Goal: Task Accomplishment & Management: Complete application form

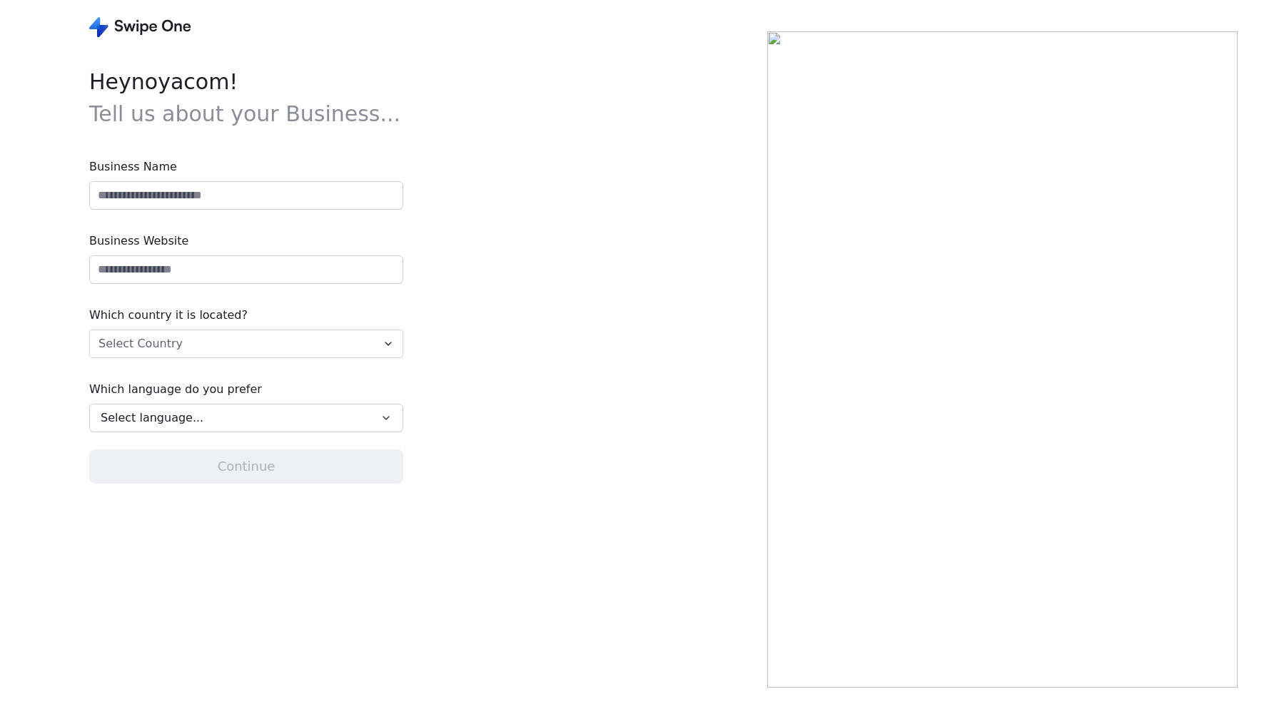
type input "**********"
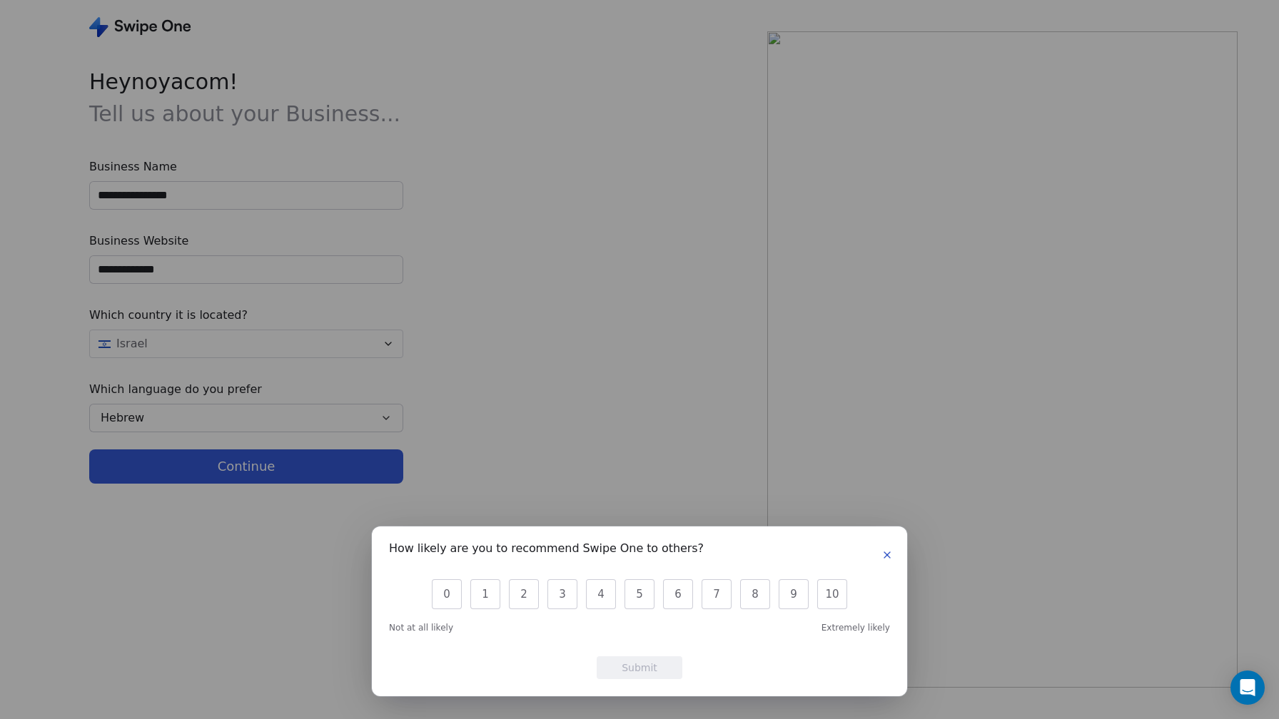
click at [894, 558] on button "button" at bounding box center [887, 555] width 17 height 17
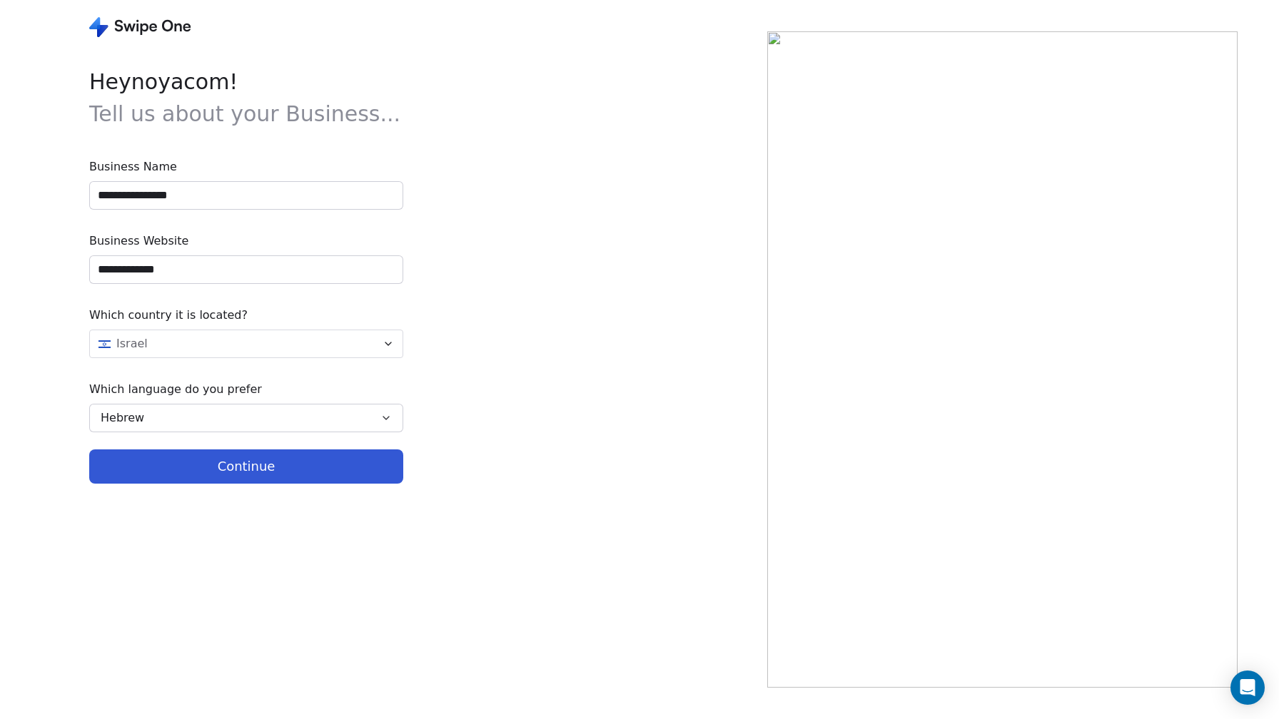
click at [282, 476] on button "Continue" at bounding box center [246, 467] width 314 height 34
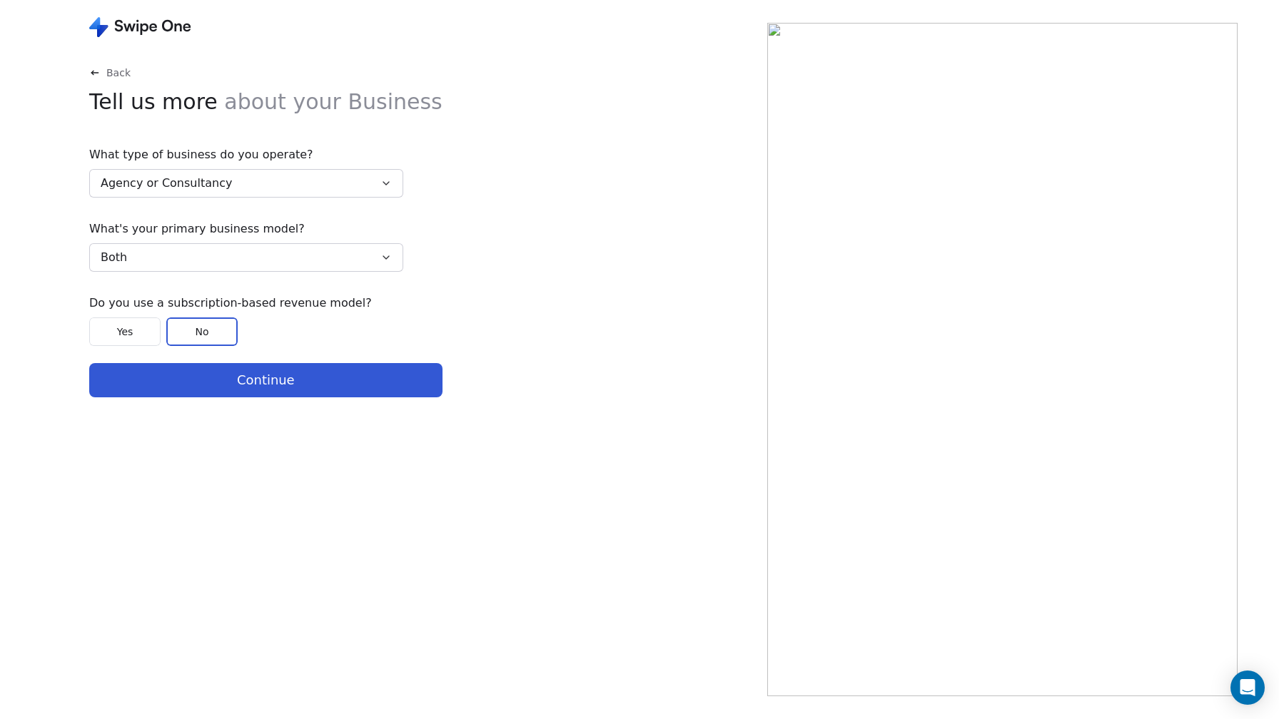
click at [271, 379] on button "Continue" at bounding box center [265, 380] width 353 height 34
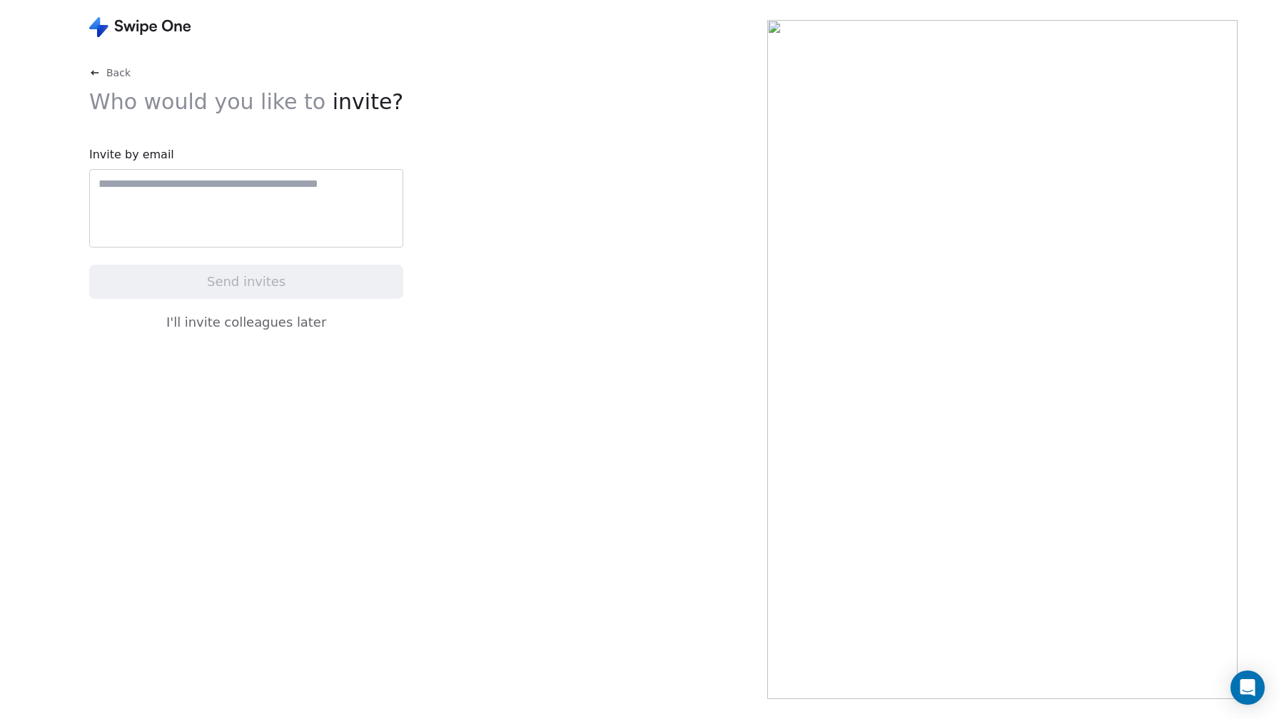
click at [252, 330] on button "I'll invite colleagues later" at bounding box center [246, 323] width 314 height 30
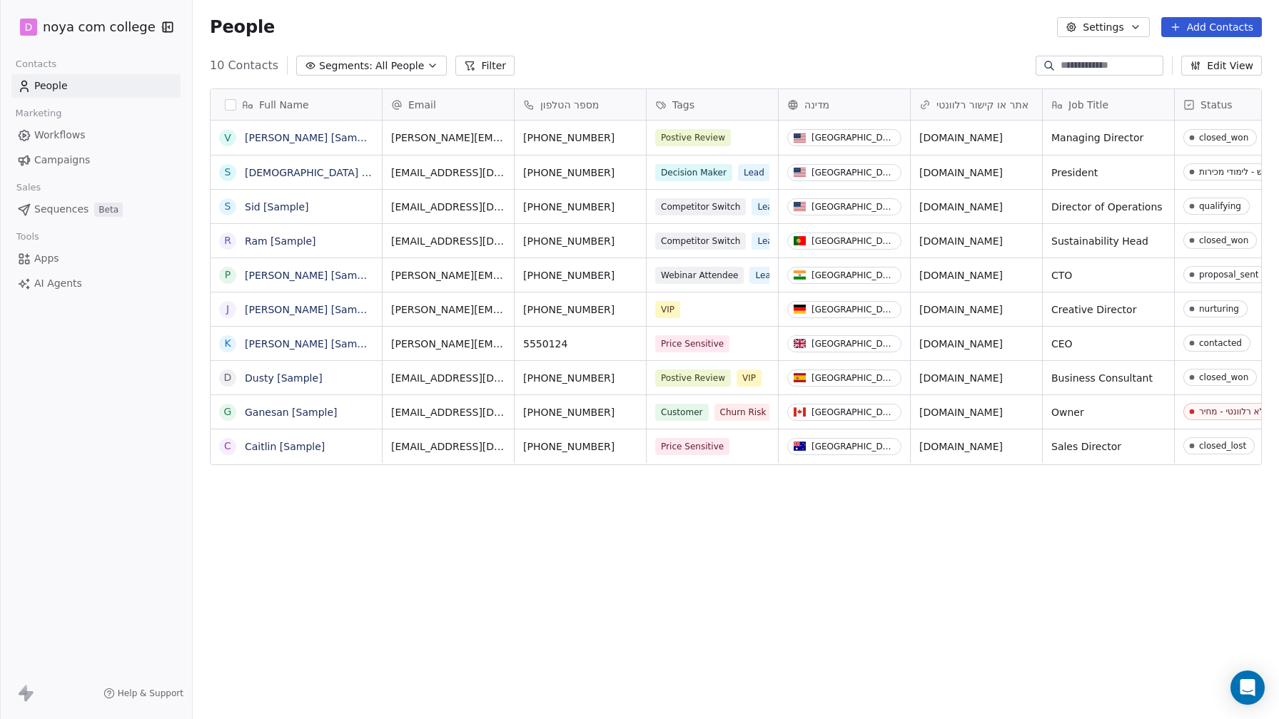
scroll to position [633, 1086]
click at [74, 24] on html "D noya com college Contacts People Marketing Workflows Campaigns Sales Sequence…" at bounding box center [639, 359] width 1279 height 719
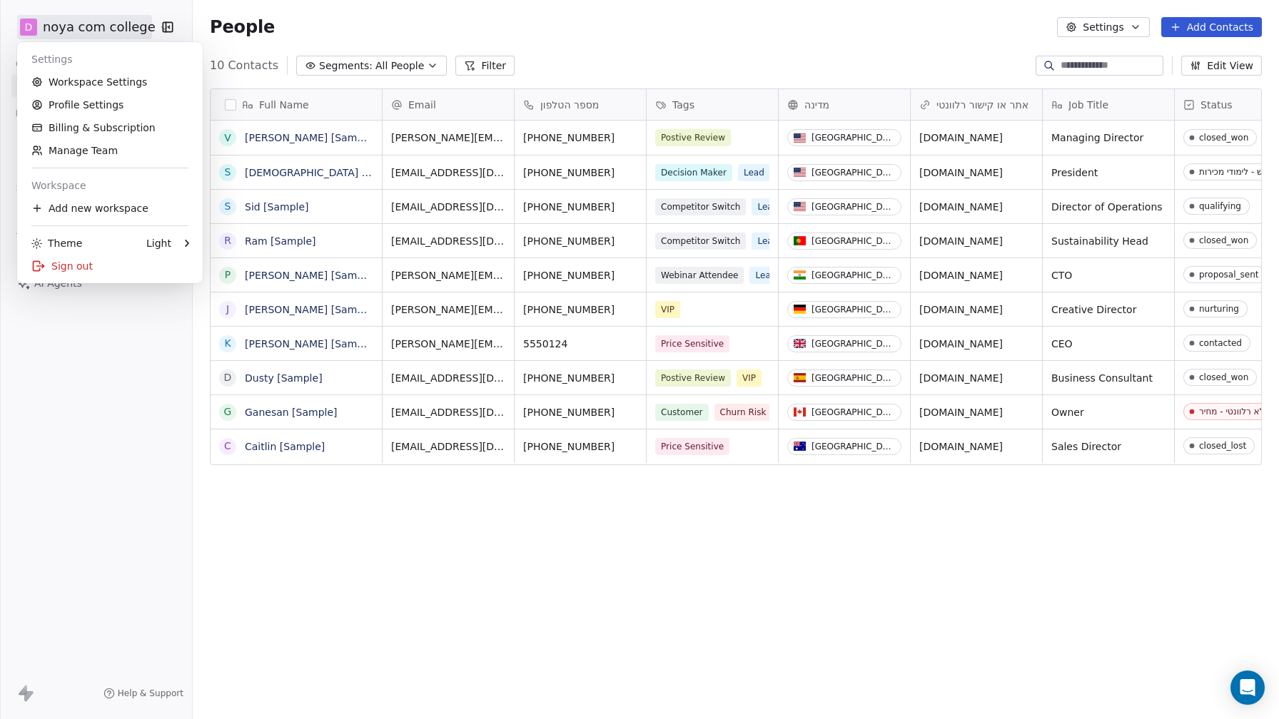
click at [135, 415] on html "D noya com college Contacts People Marketing Workflows Campaigns Sales Sequence…" at bounding box center [639, 359] width 1279 height 719
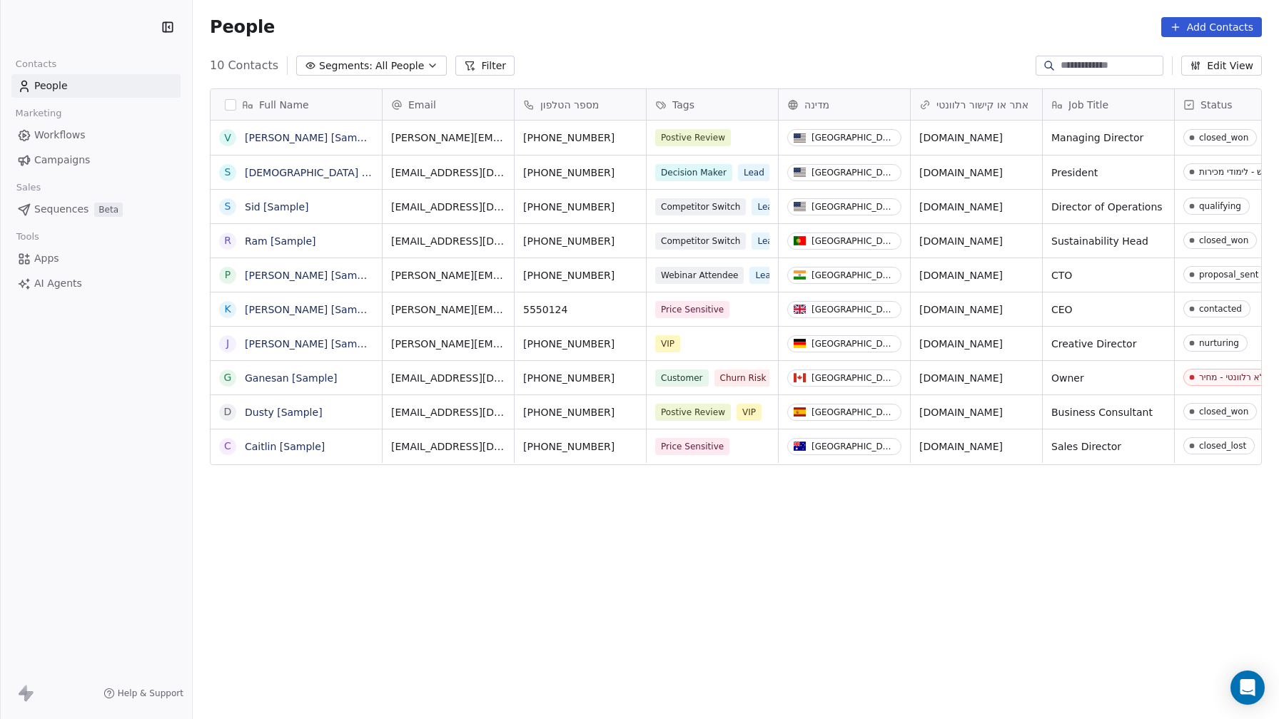
scroll to position [633, 1086]
click at [96, 83] on link "People" at bounding box center [95, 86] width 169 height 24
click at [85, 131] on link "Workflows" at bounding box center [95, 135] width 169 height 24
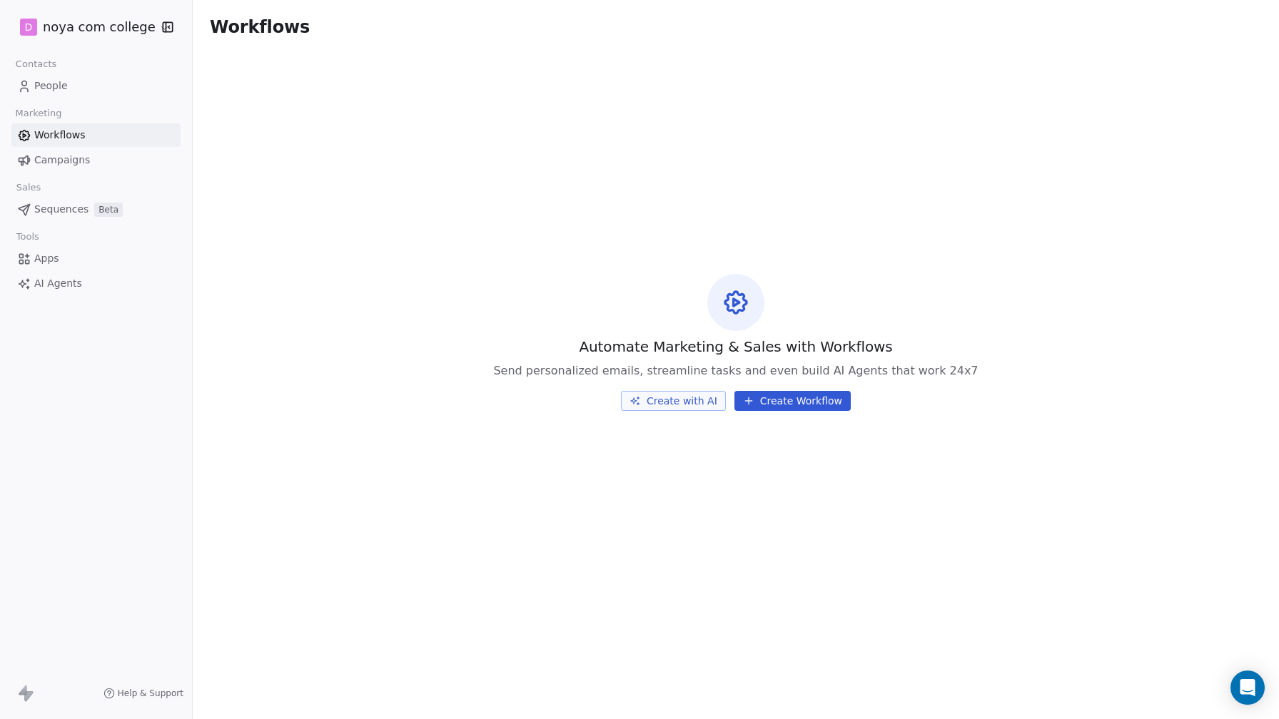
click at [91, 162] on link "Campaigns" at bounding box center [95, 160] width 169 height 24
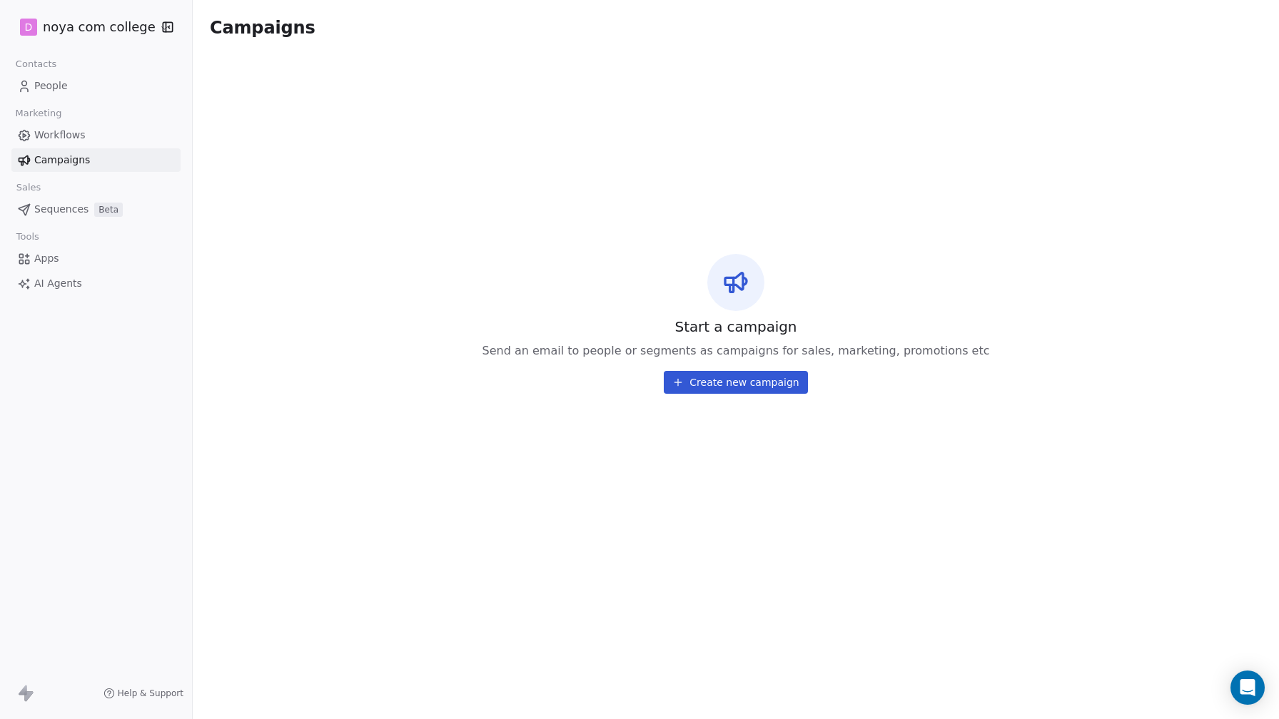
click at [74, 88] on link "People" at bounding box center [95, 86] width 169 height 24
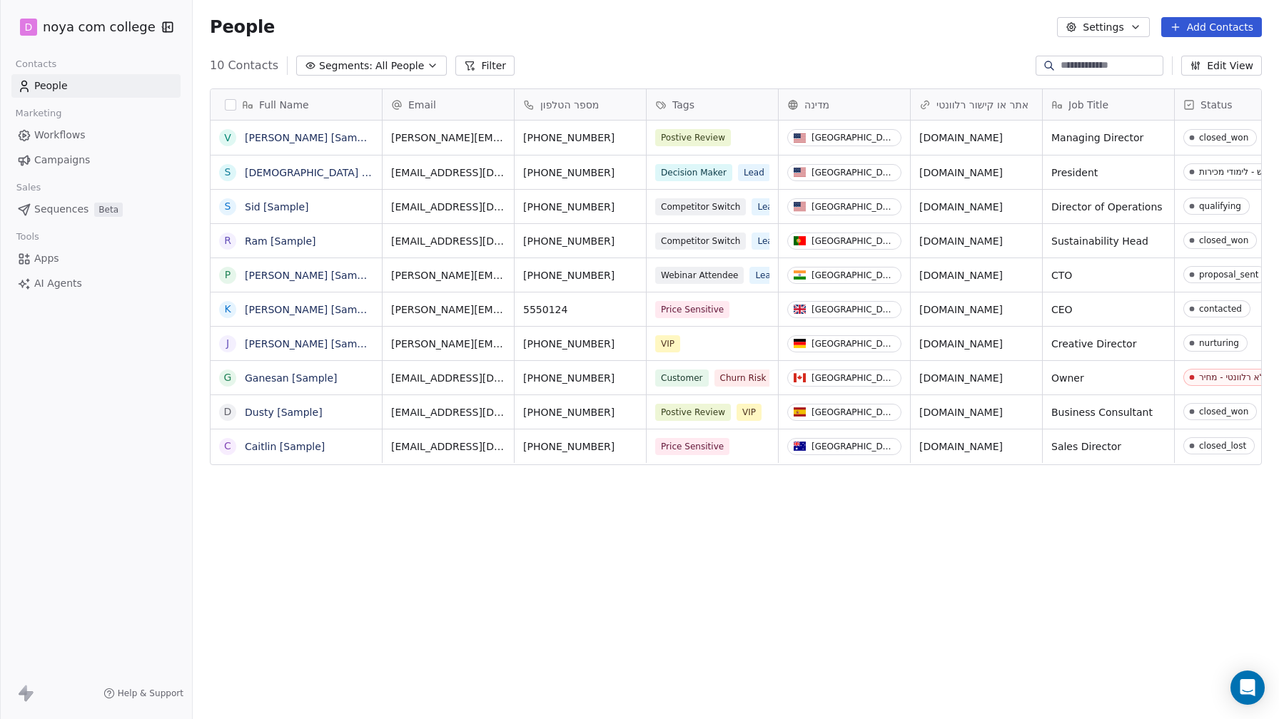
scroll to position [633, 1086]
click at [37, 29] on html "D noya com college Contacts People Marketing Workflows Campaigns Sales Sequence…" at bounding box center [639, 359] width 1279 height 719
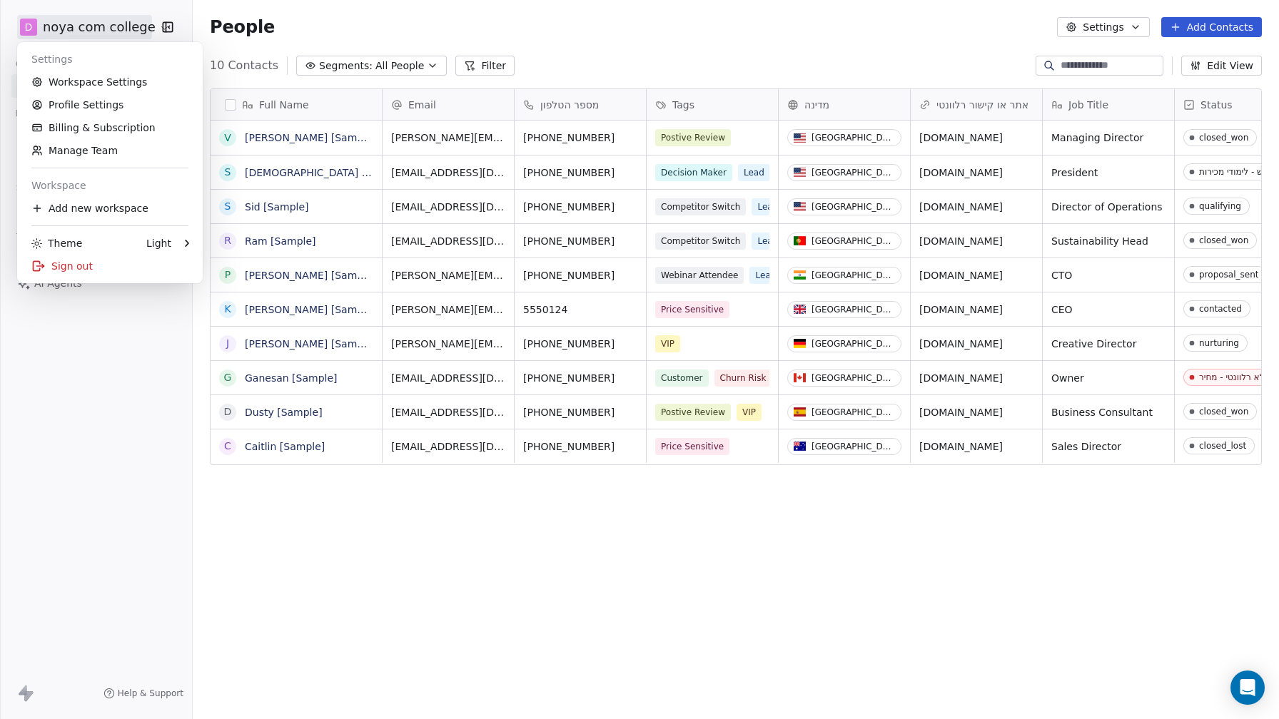
click at [37, 29] on html "D noya com college Contacts People Marketing Workflows Campaigns Sales Sequence…" at bounding box center [639, 359] width 1279 height 719
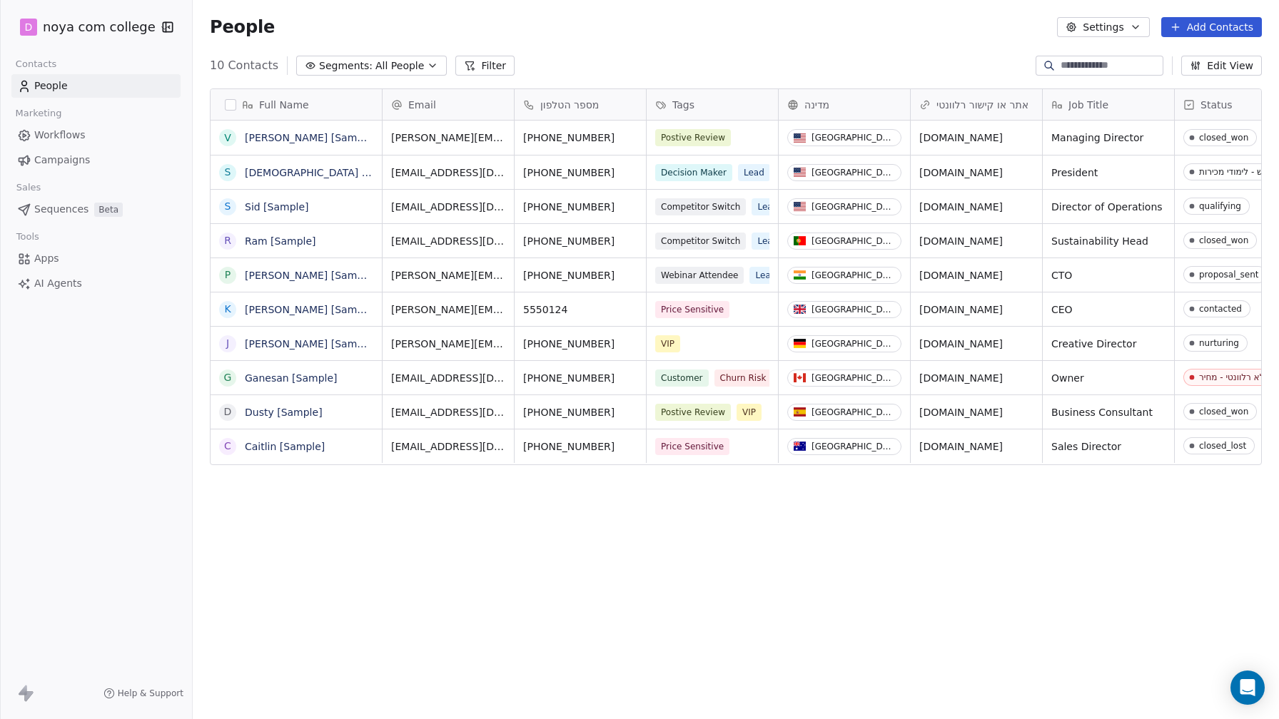
click at [37, 29] on html "D noya com college Contacts People Marketing Workflows Campaigns Sales Sequence…" at bounding box center [639, 359] width 1279 height 719
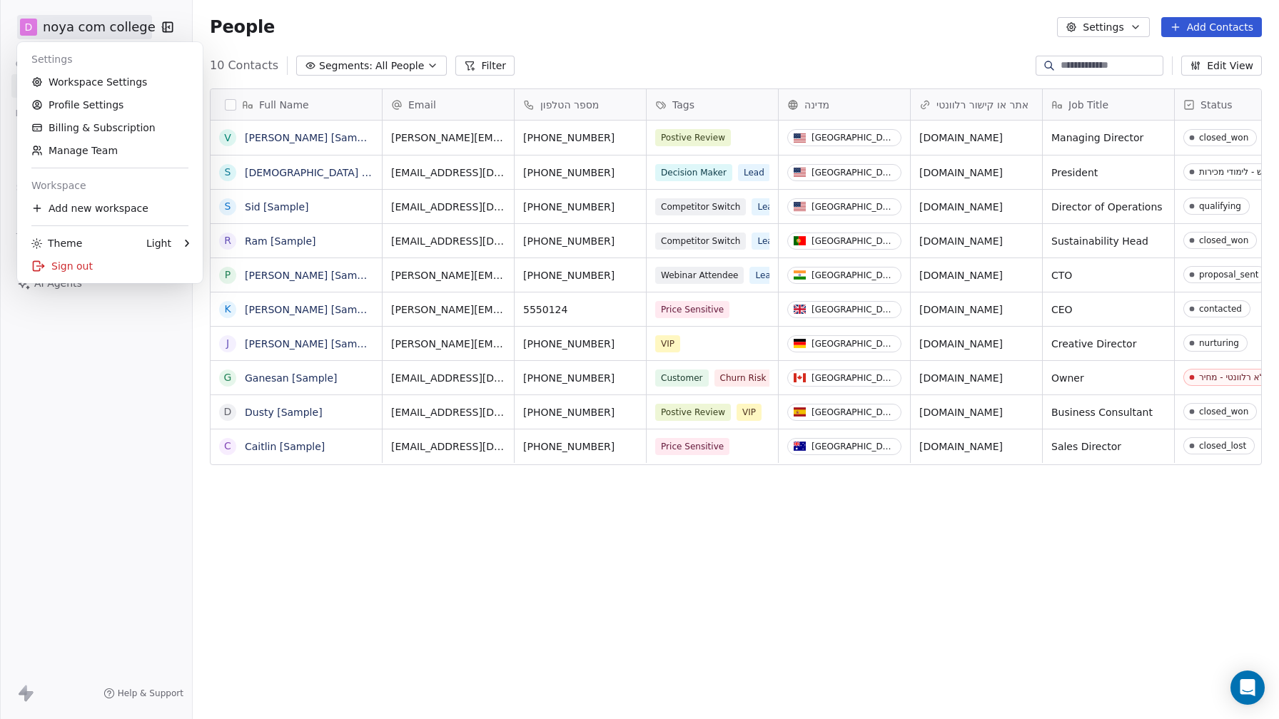
click at [37, 29] on html "D noya com college Contacts People Marketing Workflows Campaigns Sales Sequence…" at bounding box center [639, 359] width 1279 height 719
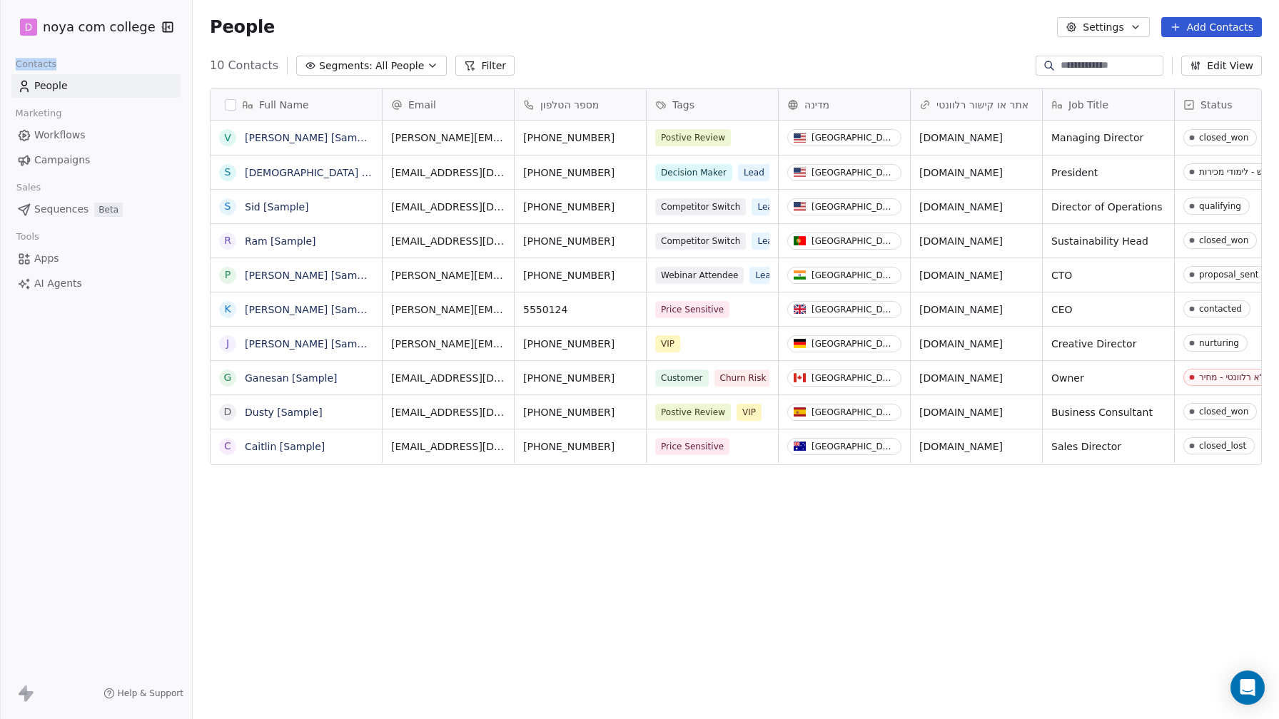
click at [79, 202] on span "Sequences" at bounding box center [61, 209] width 54 height 15
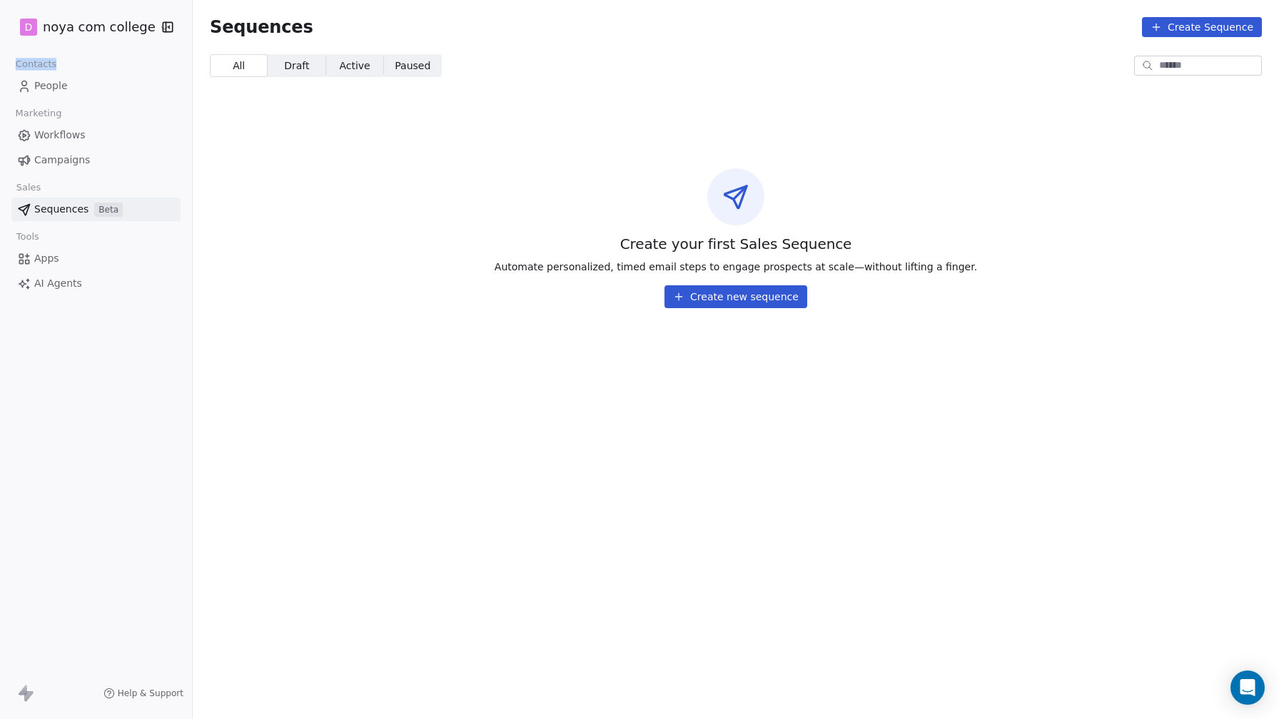
click at [45, 96] on link "People" at bounding box center [95, 86] width 169 height 24
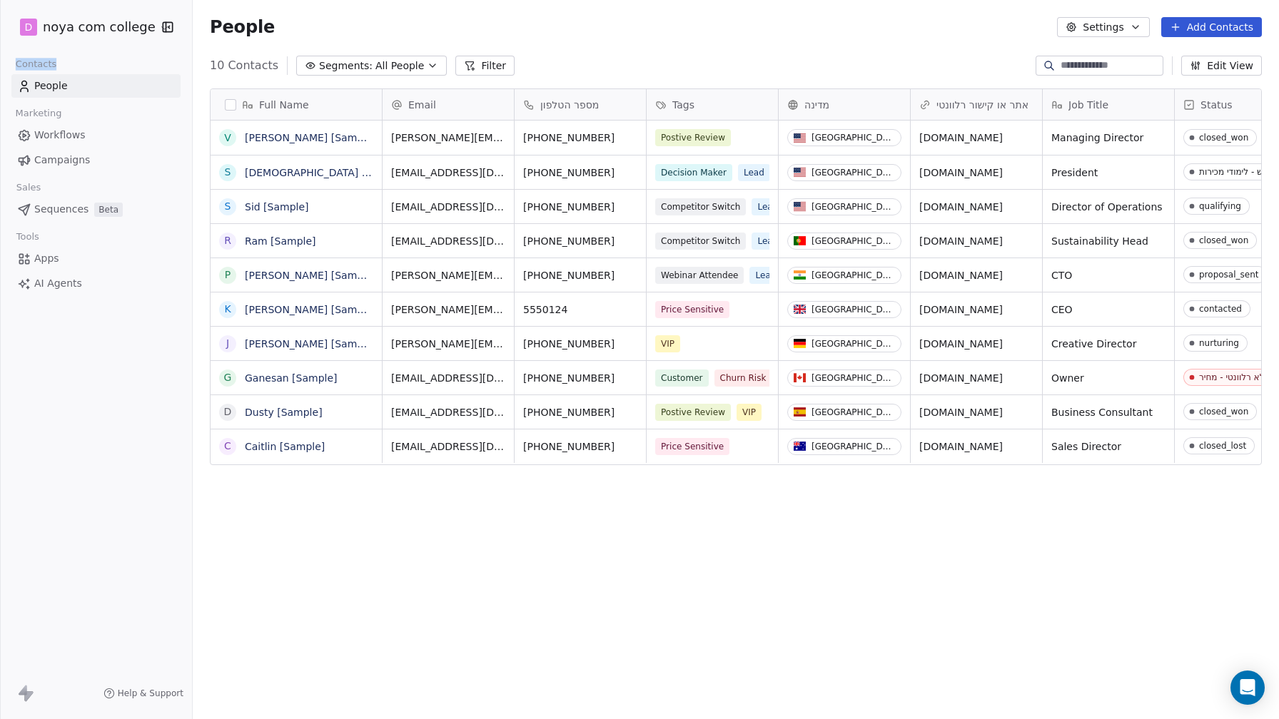
scroll to position [633, 1086]
click at [392, 64] on span "All People" at bounding box center [399, 66] width 49 height 15
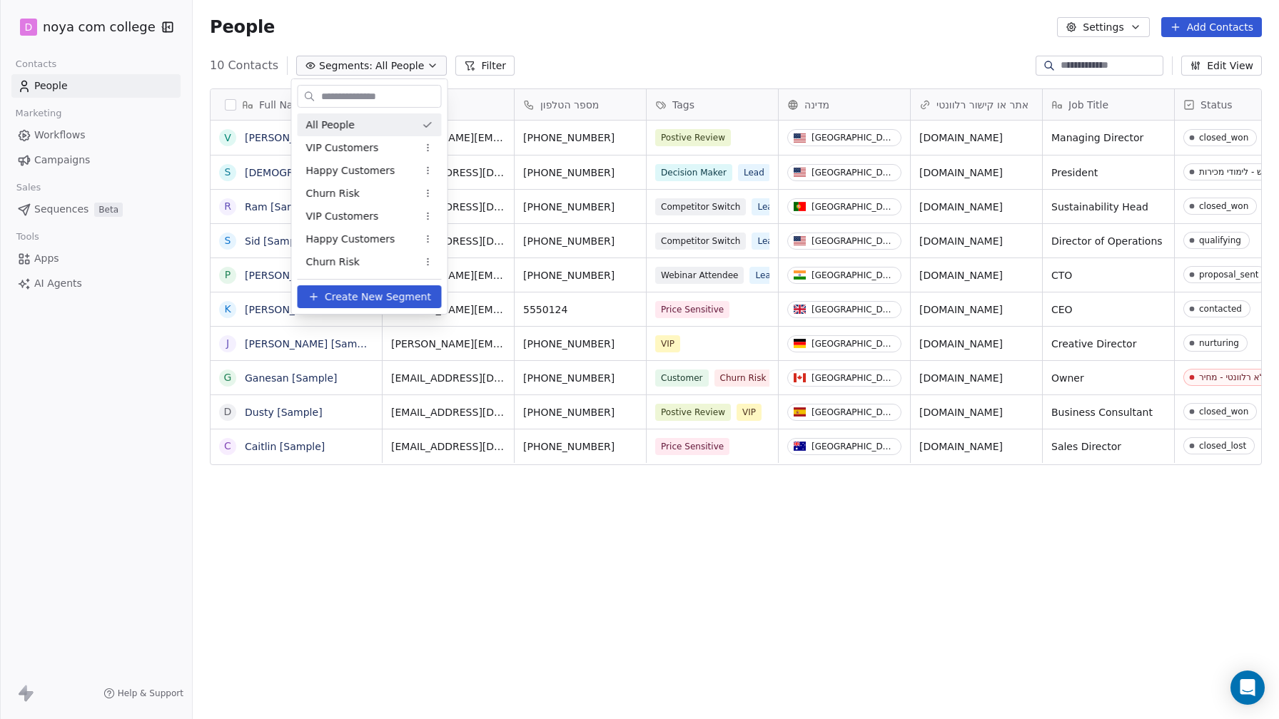
click at [472, 66] on html "D noya com college Contacts People Marketing Workflows Campaigns Sales Sequence…" at bounding box center [639, 359] width 1279 height 719
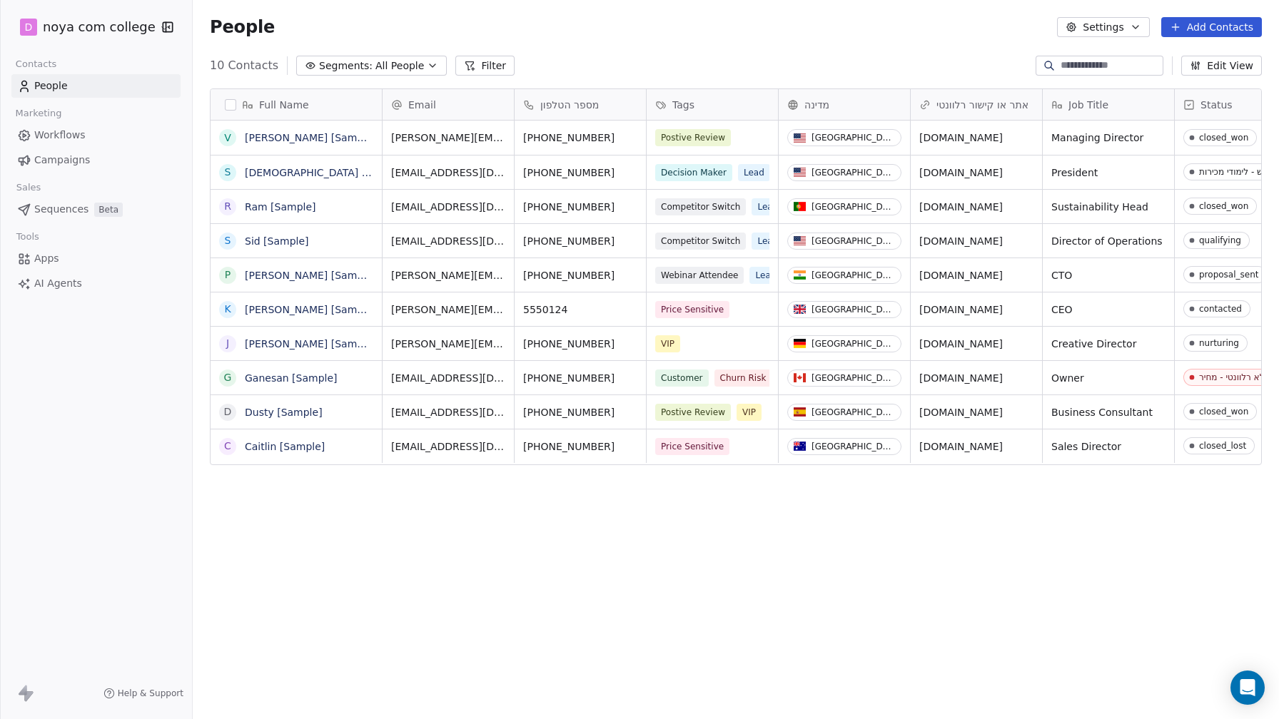
click at [472, 66] on button "Filter" at bounding box center [484, 66] width 59 height 20
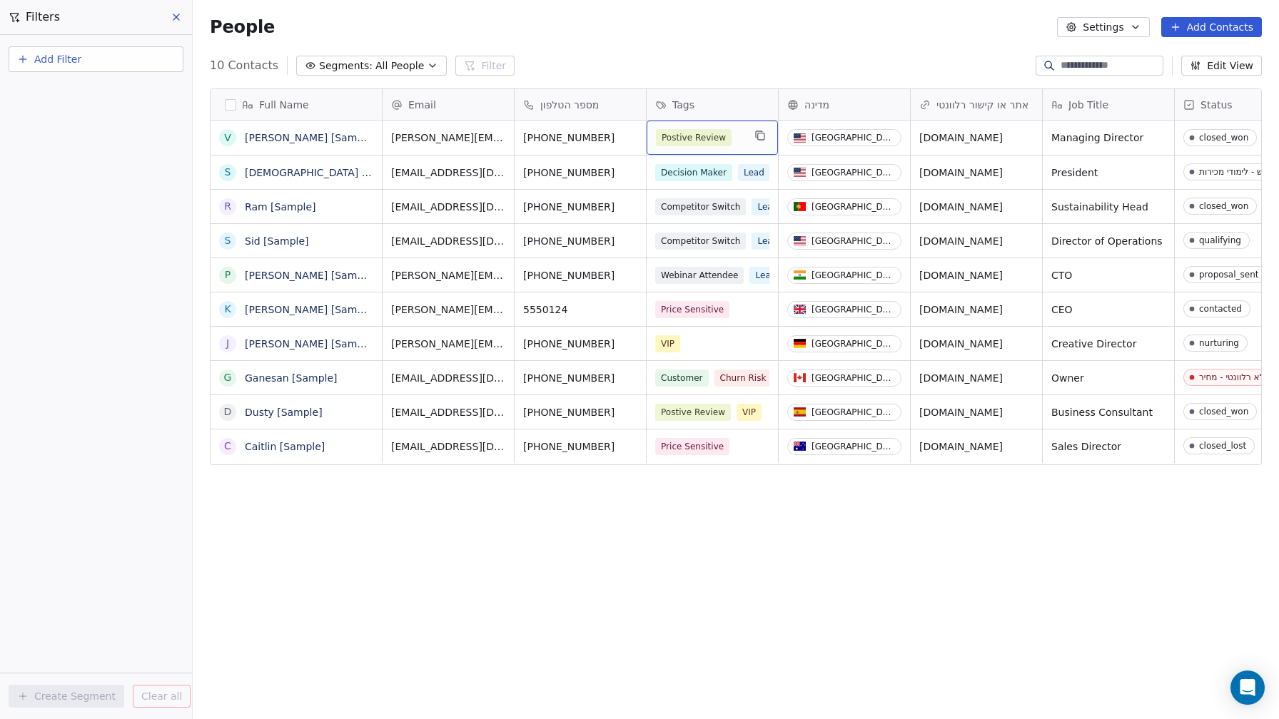
click at [677, 104] on span "Tags" at bounding box center [683, 105] width 22 height 14
click at [677, 104] on html "D noya com college Contacts People Marketing Workflows Campaigns Sales Sequence…" at bounding box center [639, 359] width 1279 height 719
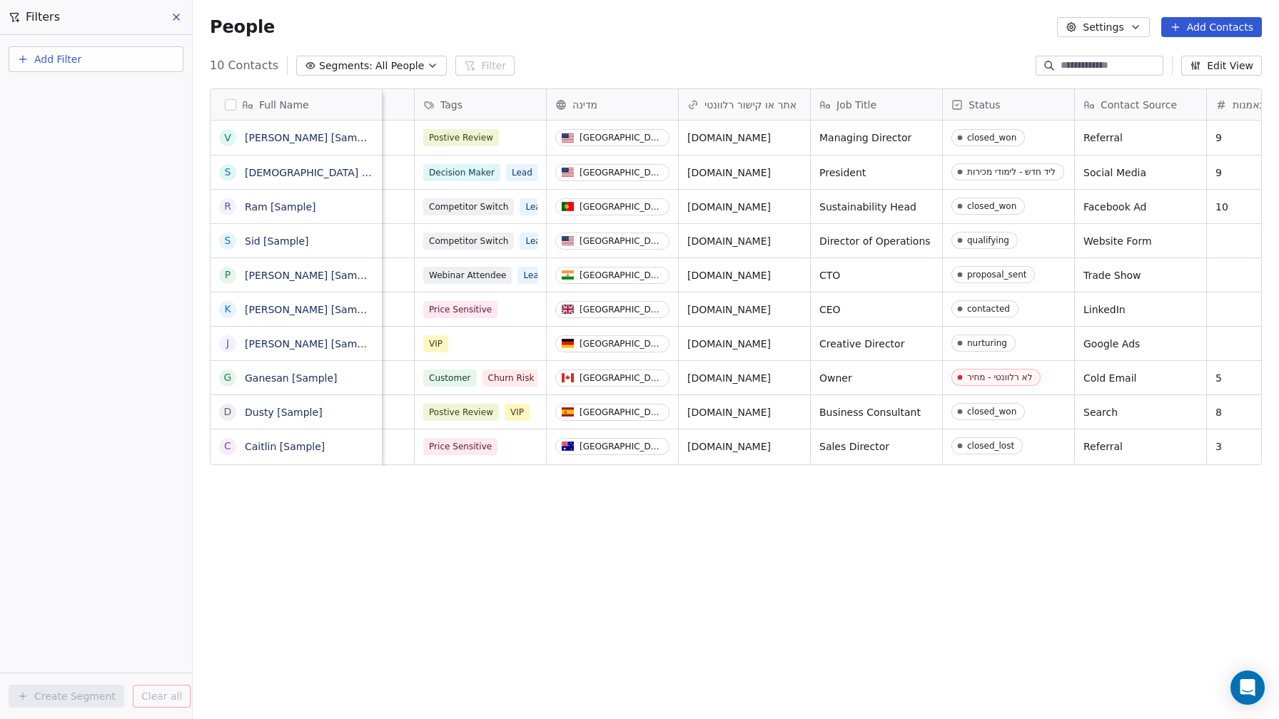
scroll to position [0, 244]
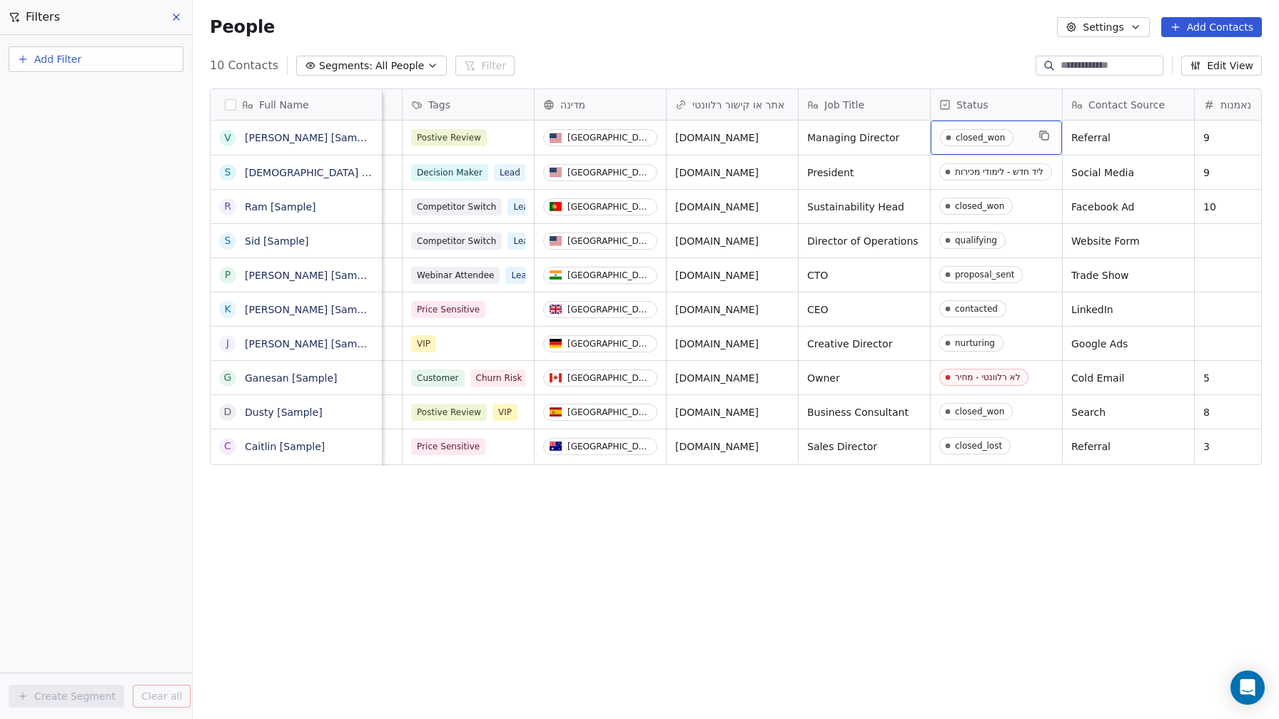
click at [963, 93] on div "Status" at bounding box center [996, 104] width 131 height 31
click at [999, 228] on html "D noya com college Contacts People Marketing Workflows Campaigns Sales Sequence…" at bounding box center [639, 359] width 1279 height 719
click at [987, 205] on div "closed_won" at bounding box center [980, 206] width 49 height 10
click at [1024, 206] on span "closed_won" at bounding box center [983, 207] width 87 height 18
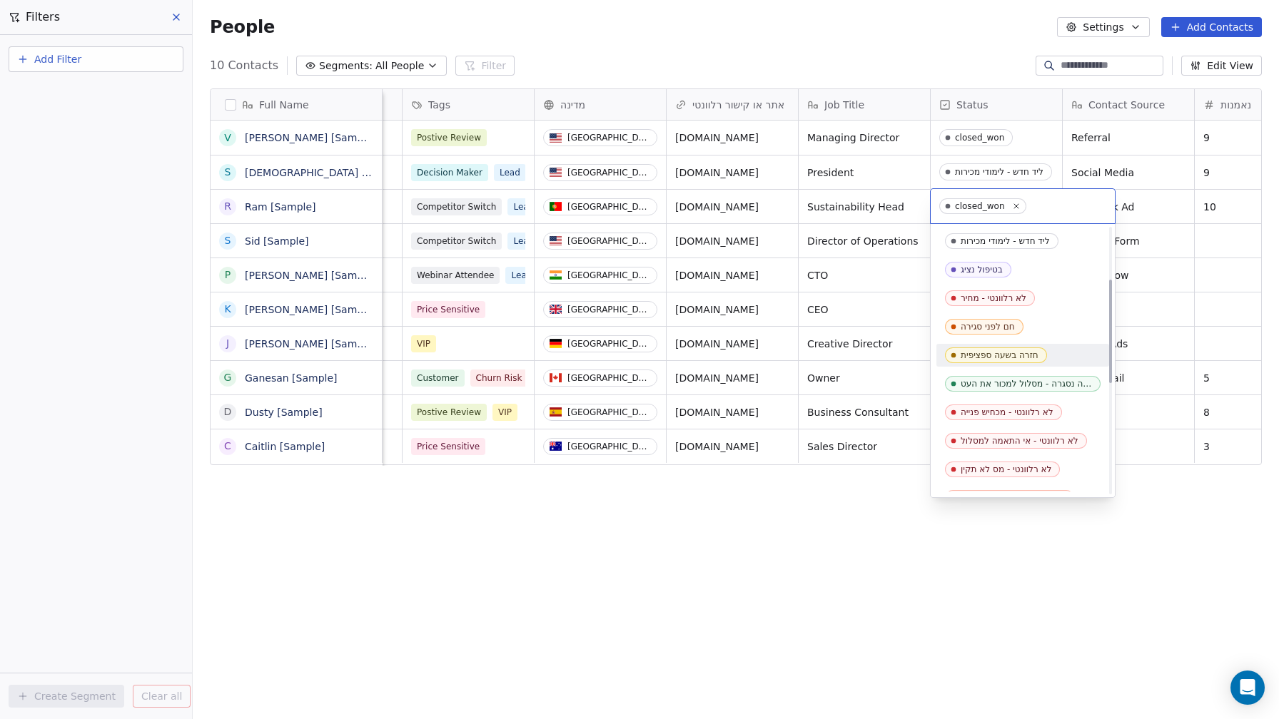
scroll to position [418, 0]
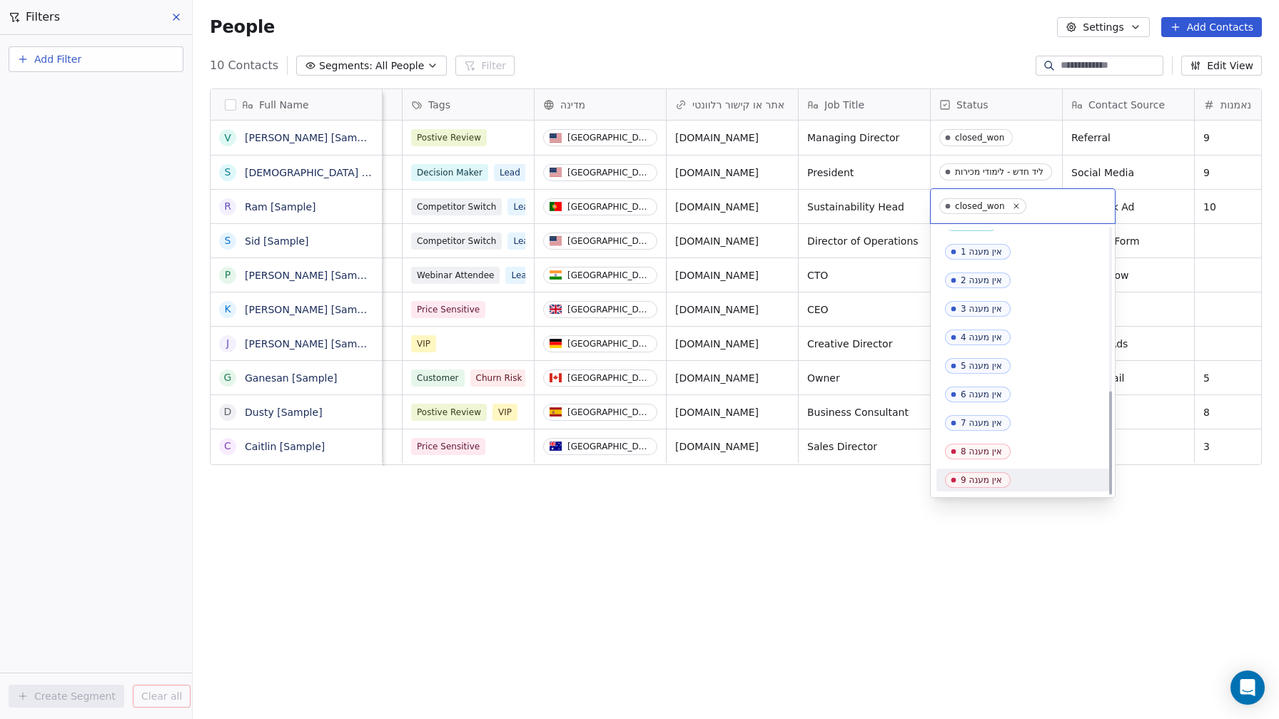
click at [1057, 600] on html "D noya com college Contacts People Marketing Workflows Campaigns Sales Sequence…" at bounding box center [639, 359] width 1279 height 719
drag, startPoint x: 1025, startPoint y: 496, endPoint x: 1025, endPoint y: 509, distance: 12.8
click at [1025, 497] on div "ליד חדש - לימודי מכירות בטיפול נציג לא רלוונטי - מחיר חם לפני סגירה חזרה בשעה ס…" at bounding box center [1023, 360] width 184 height 273
click at [1025, 532] on html "D noya com college Contacts People Marketing Workflows Campaigns Sales Sequence…" at bounding box center [639, 359] width 1279 height 719
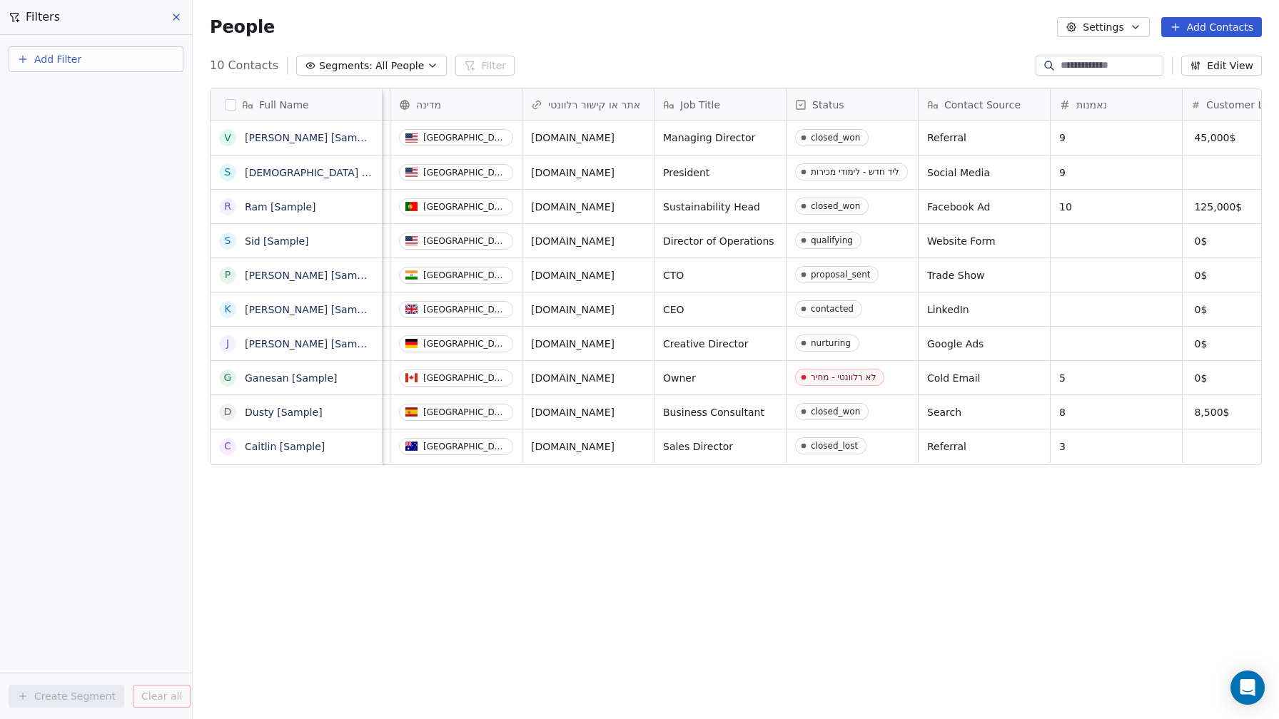
scroll to position [0, 0]
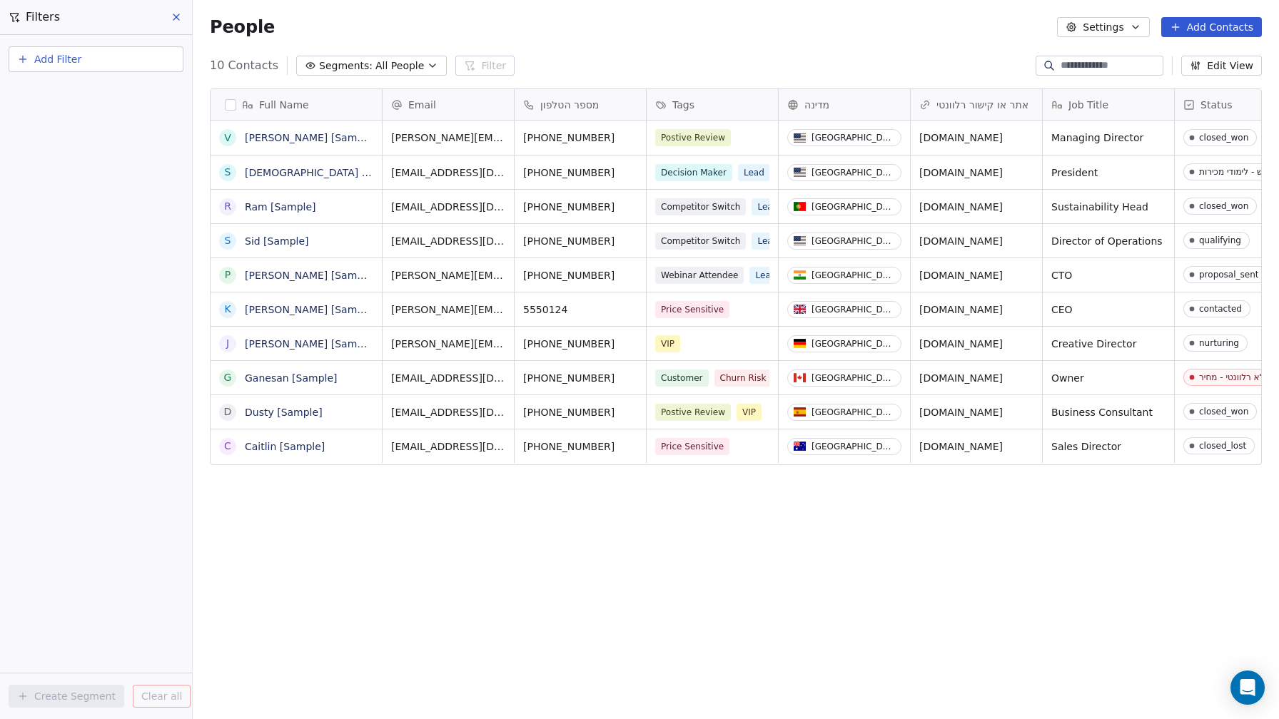
click at [408, 66] on span "All People" at bounding box center [399, 66] width 49 height 15
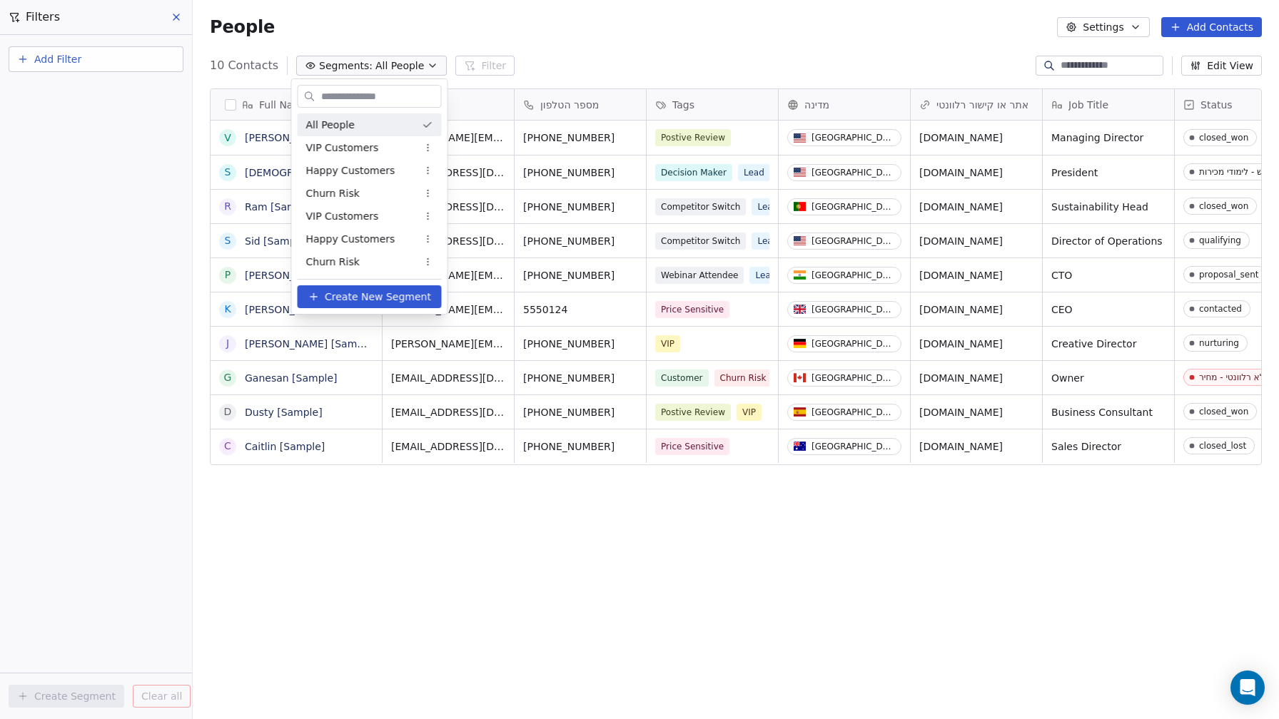
click at [408, 66] on html "D noya com college Contacts People Marketing Workflows Campaigns Sales Sequence…" at bounding box center [639, 359] width 1279 height 719
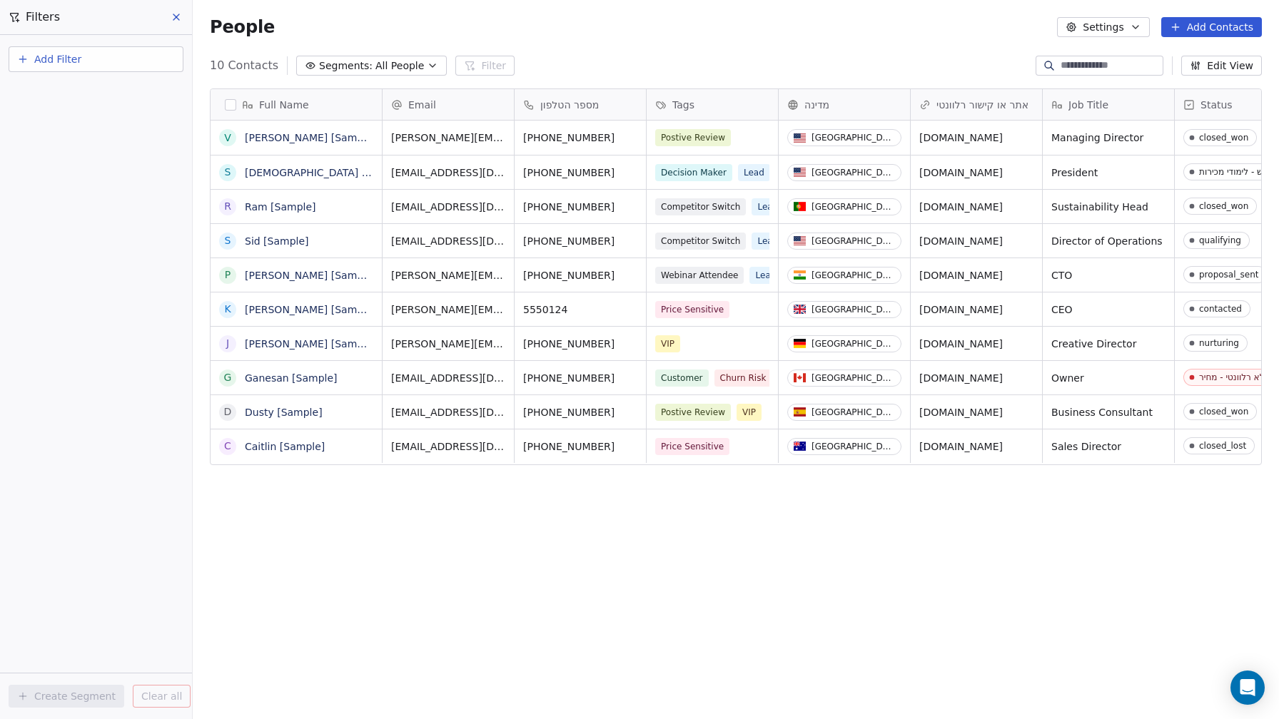
click at [233, 102] on button "button" at bounding box center [230, 104] width 11 height 11
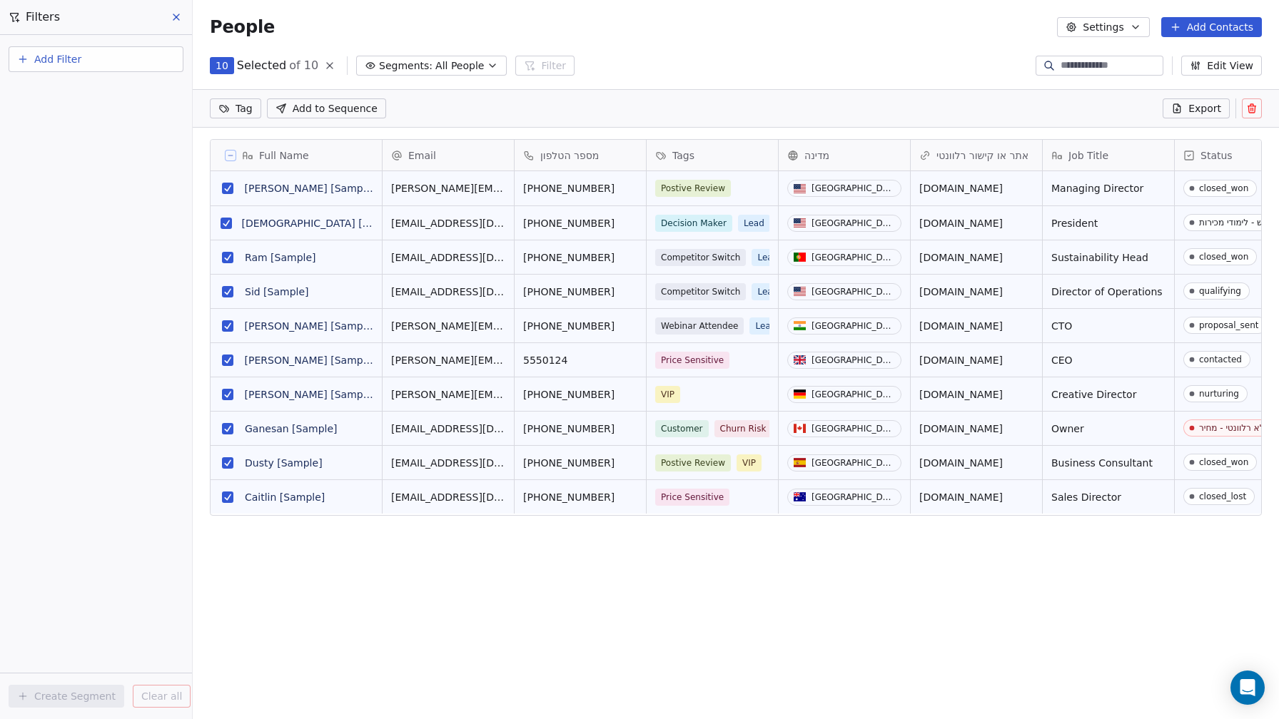
click at [1248, 106] on icon at bounding box center [1251, 109] width 6 height 6
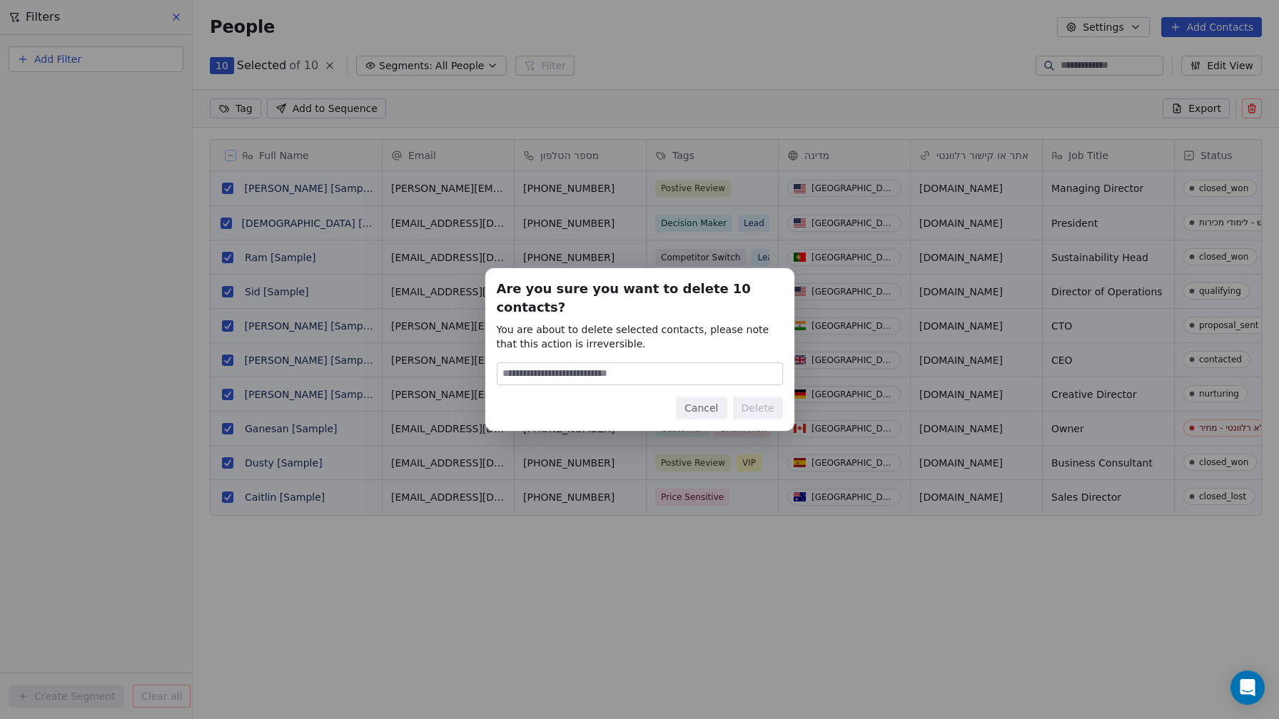
click at [709, 363] on input at bounding box center [639, 373] width 285 height 21
type input "*"
type input "******"
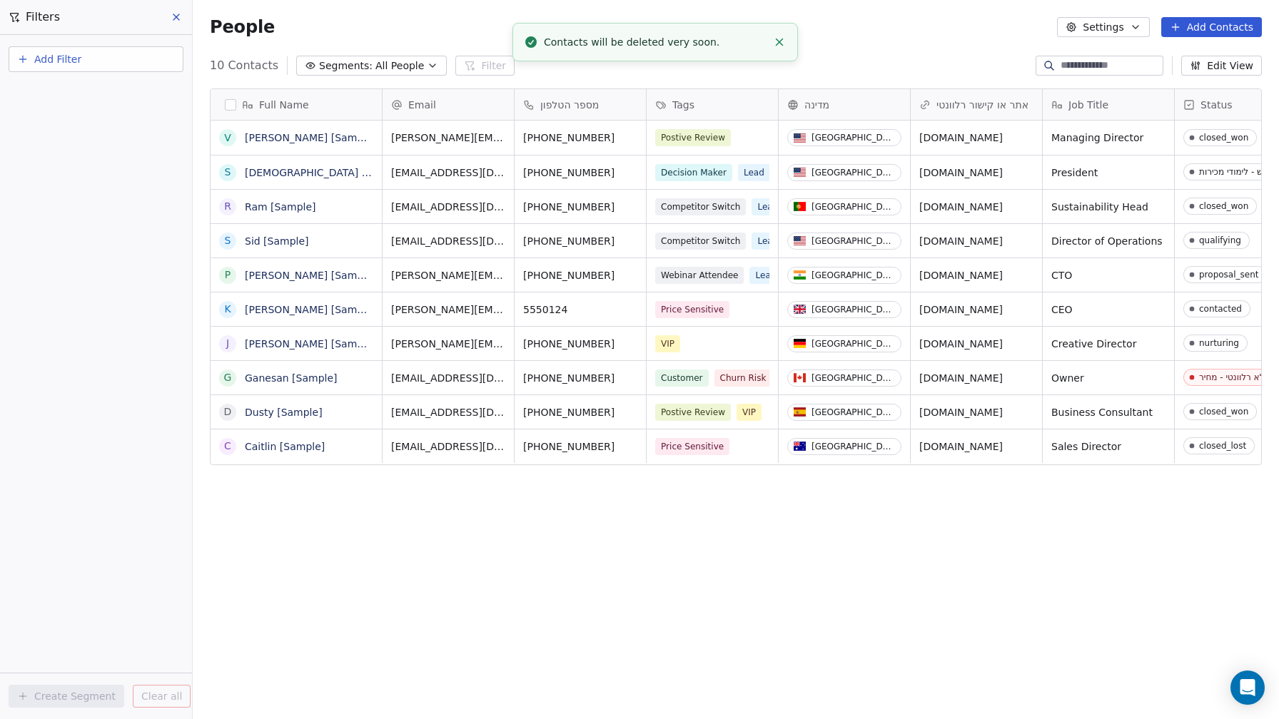
scroll to position [633, 1086]
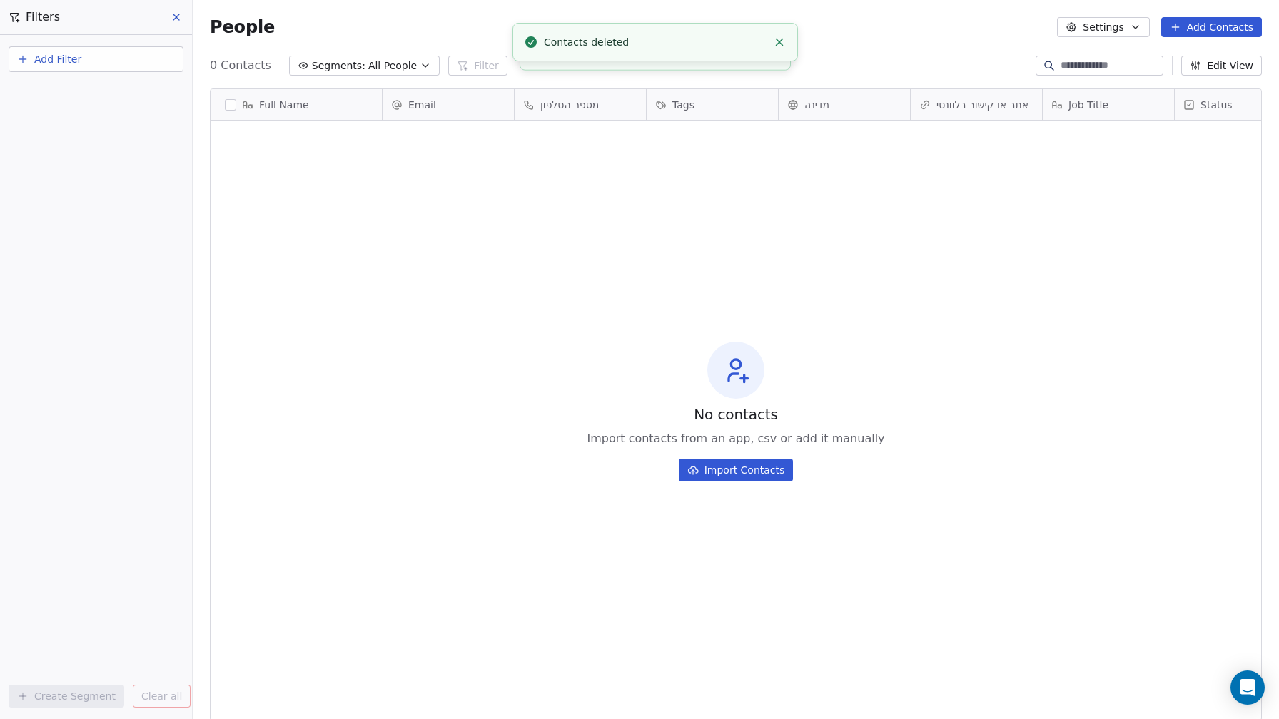
click at [744, 469] on button "Import Contacts" at bounding box center [736, 470] width 115 height 23
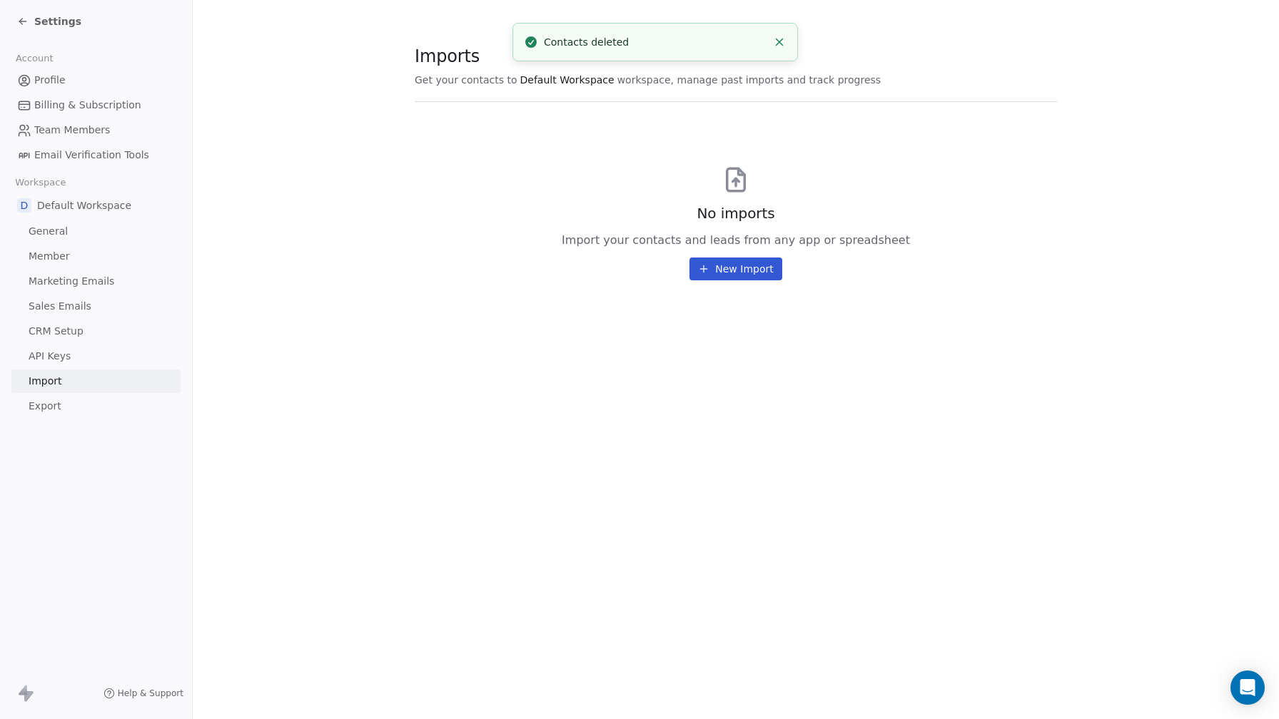
click at [730, 258] on button "New Import" at bounding box center [735, 269] width 92 height 23
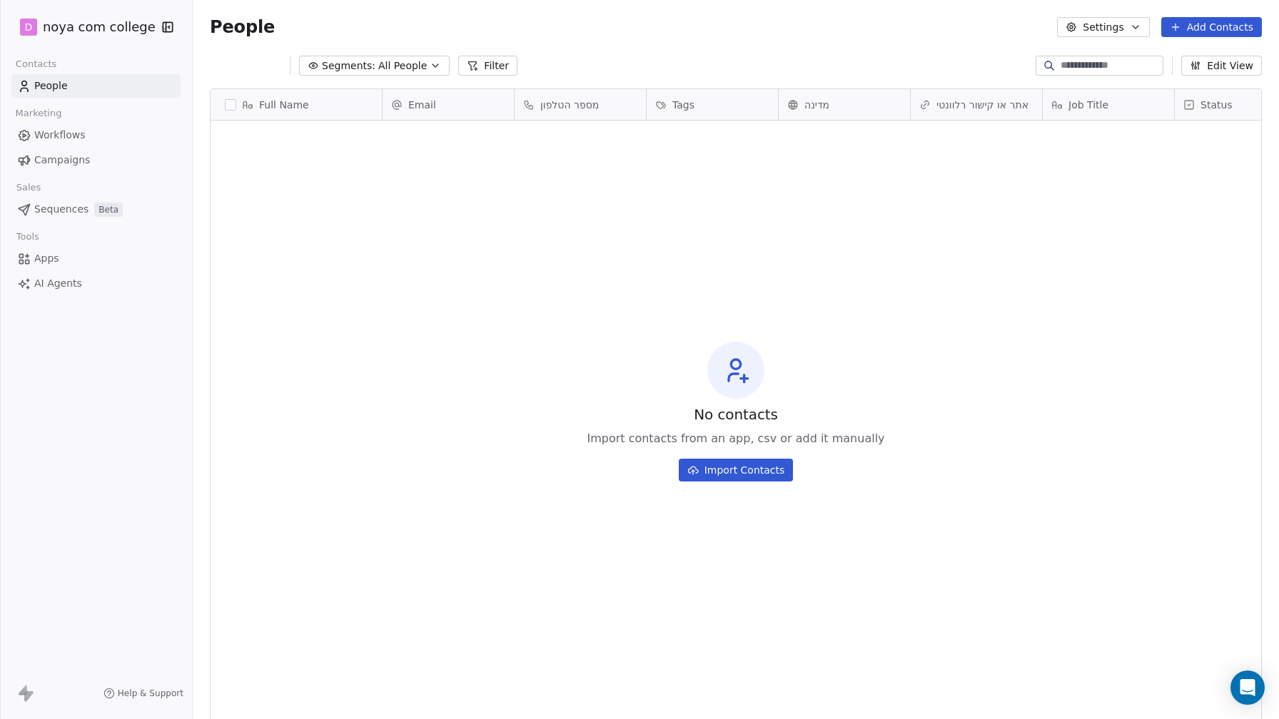
scroll to position [633, 1086]
click at [1216, 36] on button "Add Contacts" at bounding box center [1211, 27] width 101 height 20
click at [1214, 58] on span "Create new contact" at bounding box center [1216, 58] width 98 height 15
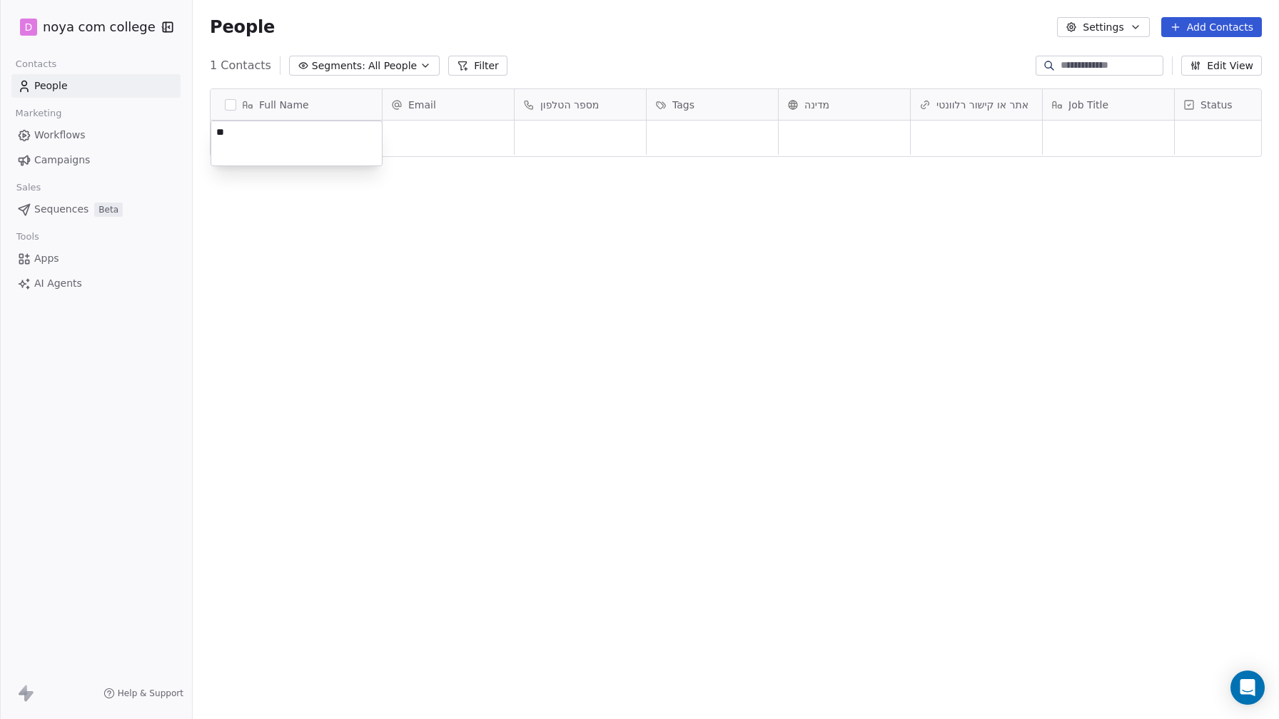
type textarea "*"
type textarea "**********"
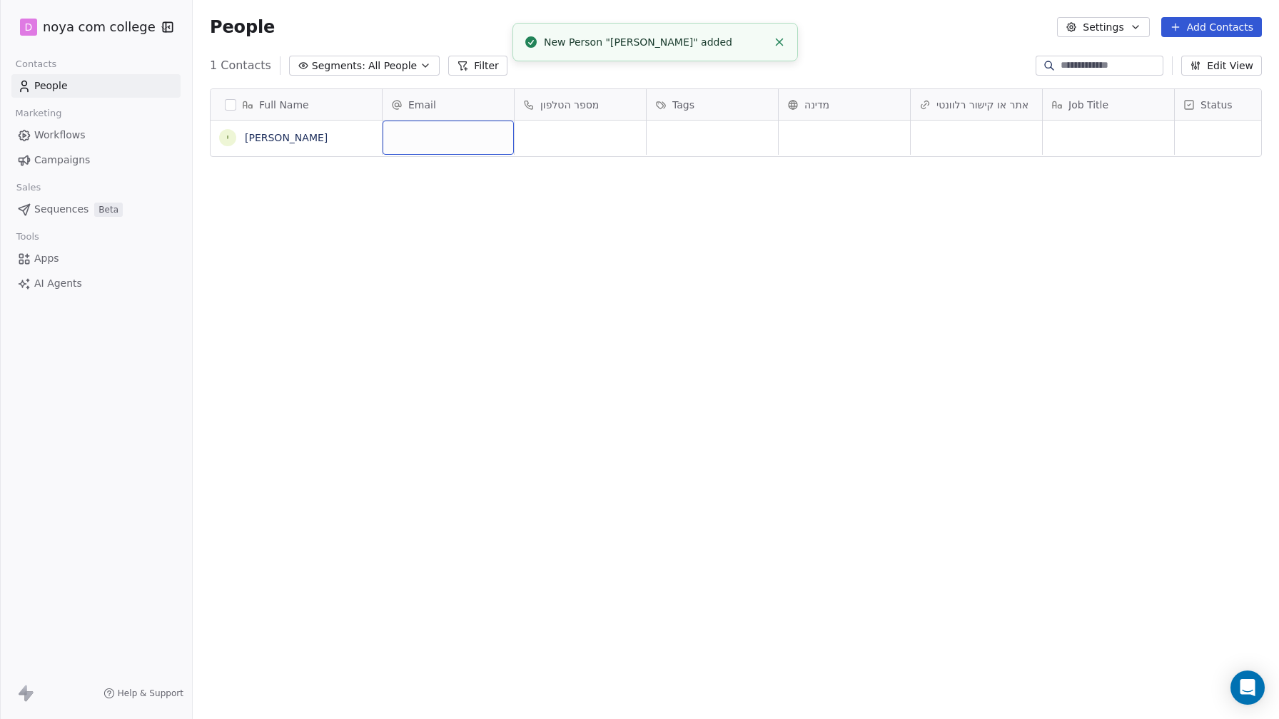
click at [451, 127] on div "grid" at bounding box center [448, 138] width 131 height 34
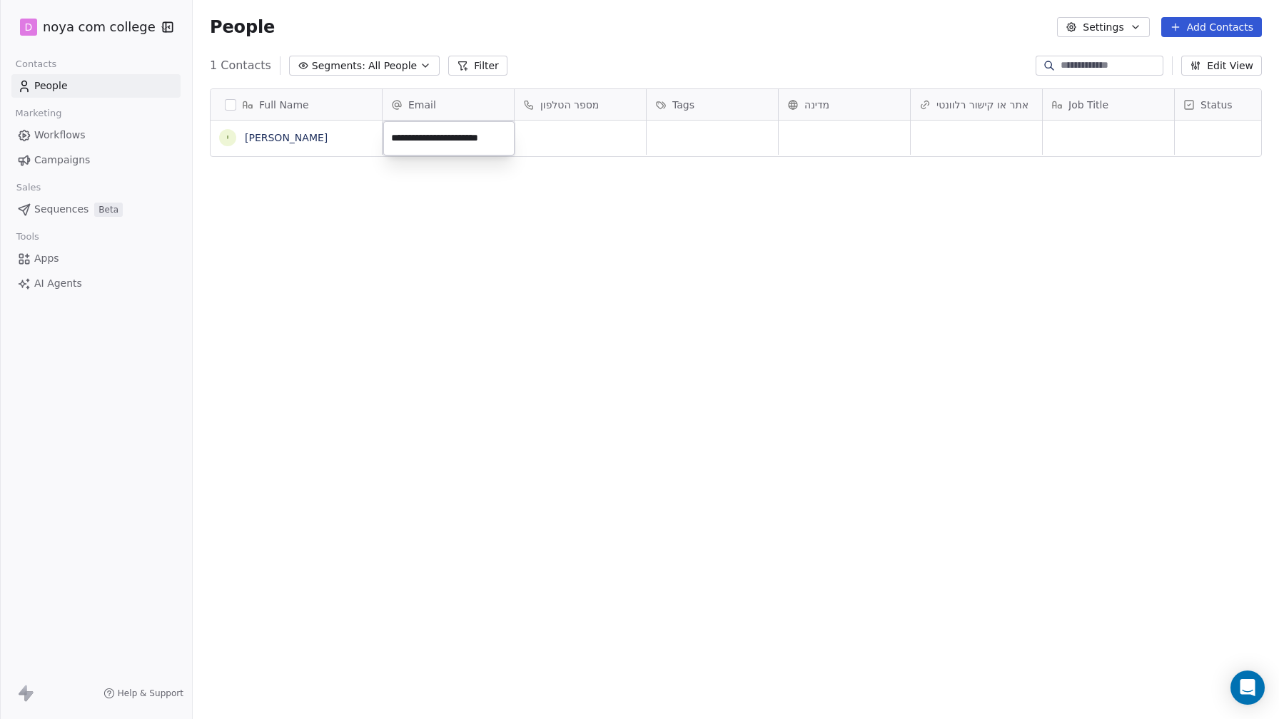
type input "**********"
click at [585, 132] on html "**********" at bounding box center [639, 359] width 1279 height 719
click at [585, 132] on div "grid" at bounding box center [580, 138] width 131 height 34
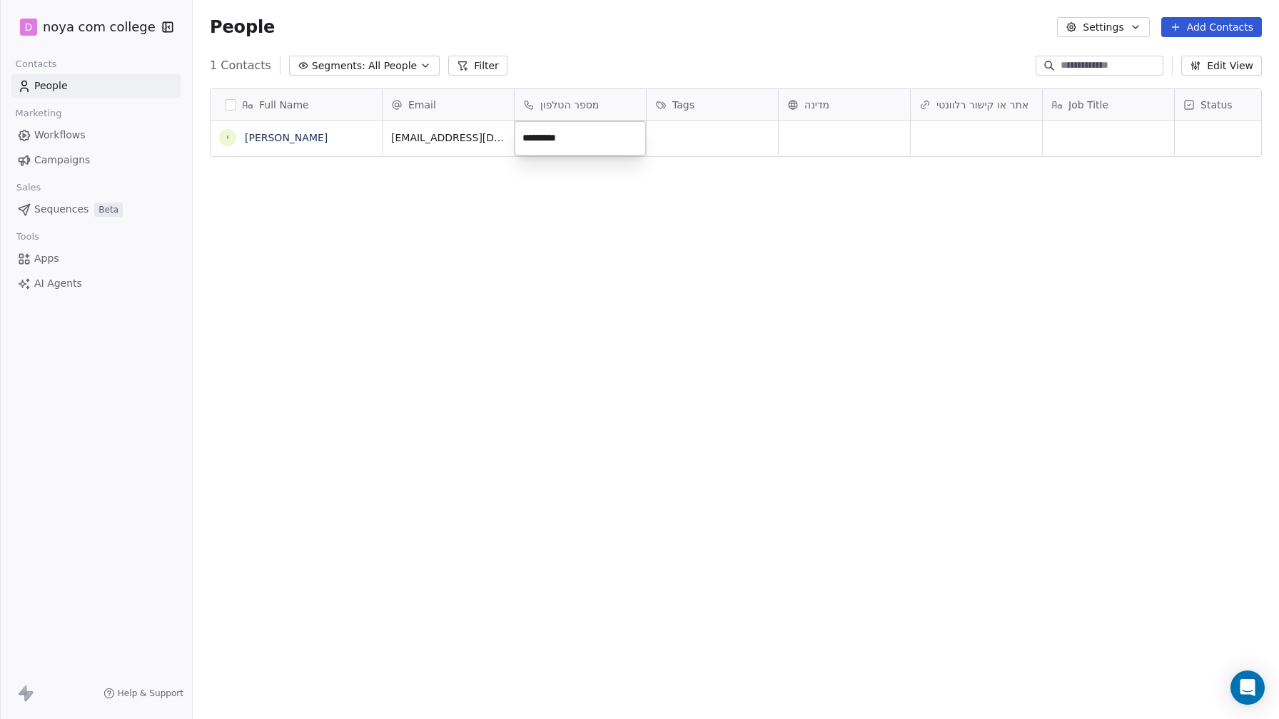
type input "**********"
click at [711, 136] on html "**********" at bounding box center [639, 359] width 1279 height 719
click at [679, 106] on span "Tags" at bounding box center [683, 105] width 22 height 14
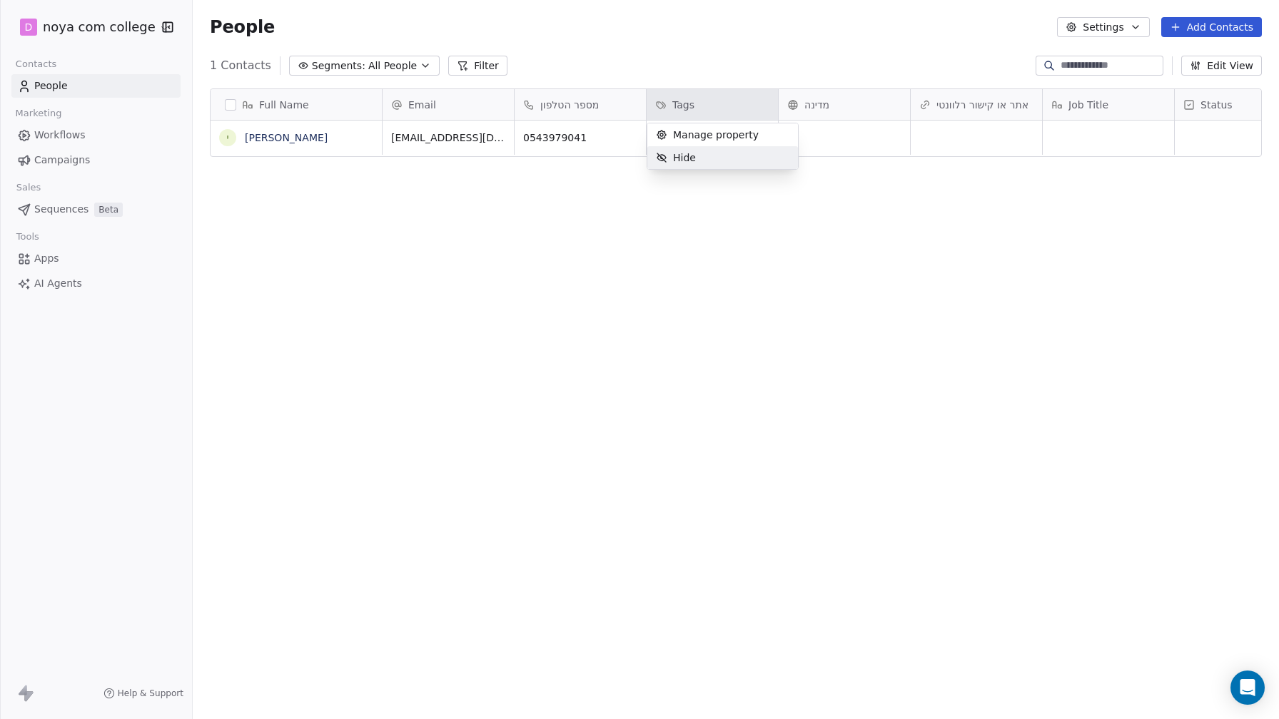
click at [734, 236] on html "D noya com college Contacts People Marketing Workflows Campaigns Sales Sequence…" at bounding box center [639, 359] width 1279 height 719
click at [712, 151] on div "grid" at bounding box center [712, 138] width 131 height 34
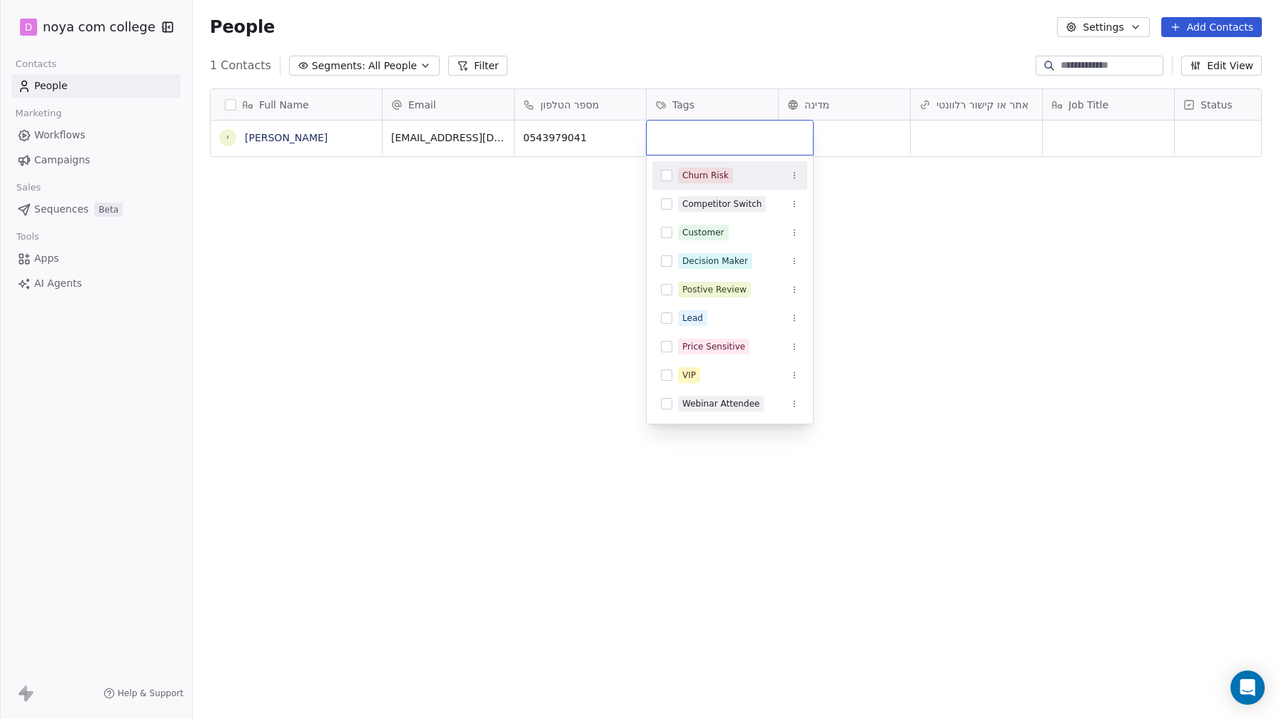
click at [712, 151] on div at bounding box center [730, 138] width 166 height 34
click at [687, 105] on html "D noya com college Contacts People Marketing Workflows Campaigns Sales Sequence…" at bounding box center [639, 359] width 1279 height 719
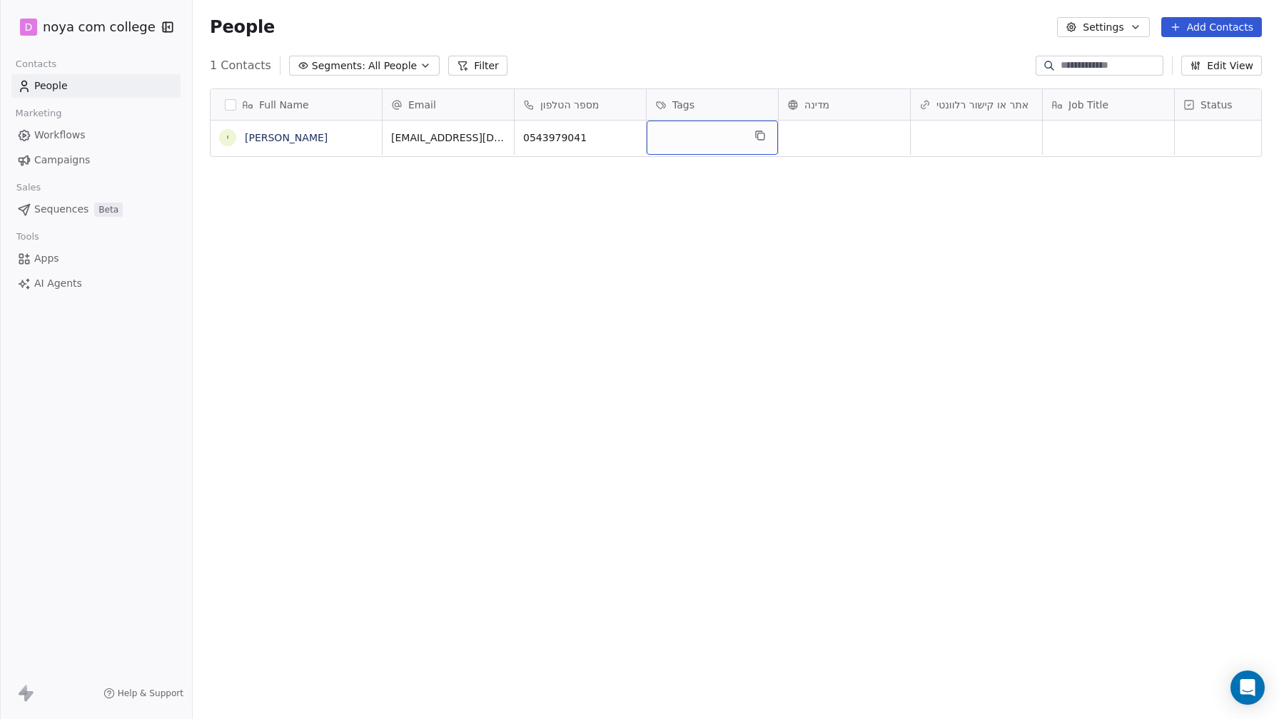
click at [687, 105] on span "Tags" at bounding box center [683, 105] width 22 height 14
click at [708, 158] on div "Hide" at bounding box center [722, 157] width 151 height 23
click at [724, 98] on div "מדינה" at bounding box center [710, 105] width 111 height 14
click at [732, 159] on div "Hide" at bounding box center [722, 157] width 151 height 23
click at [744, 92] on div "אתר או קישור רלוונטי" at bounding box center [712, 104] width 131 height 31
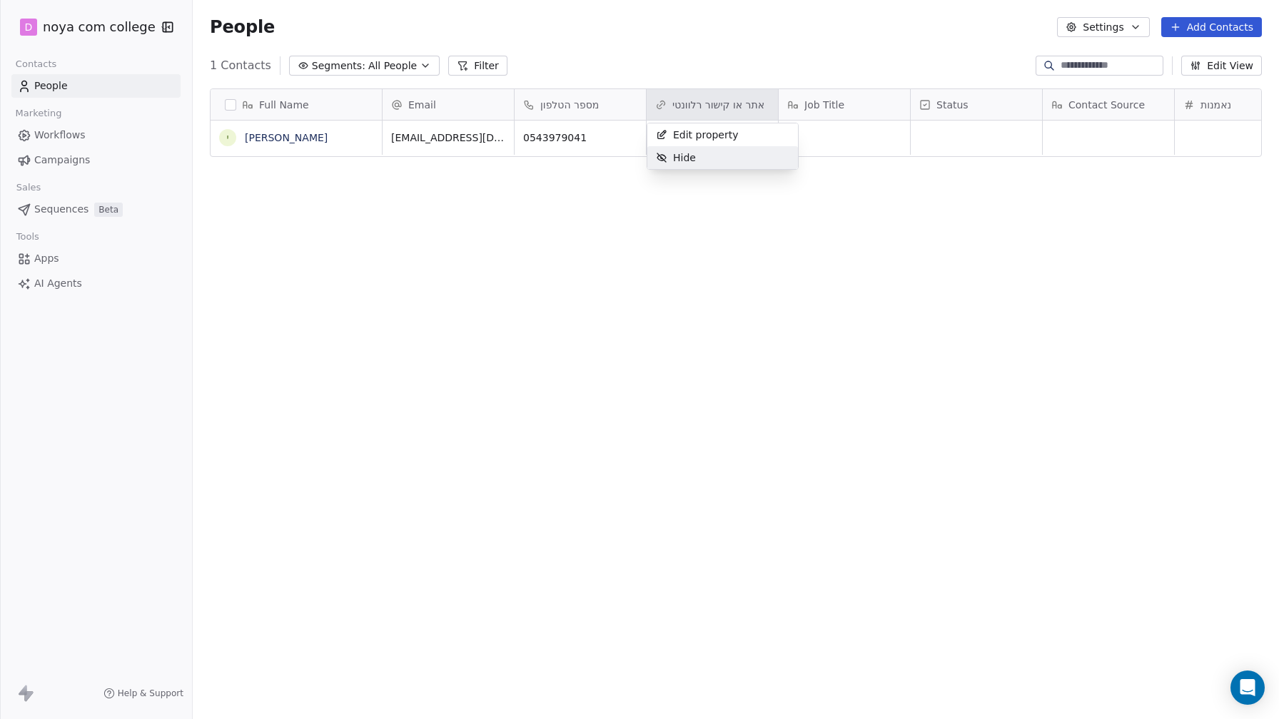
click at [745, 147] on div "Hide" at bounding box center [722, 157] width 151 height 23
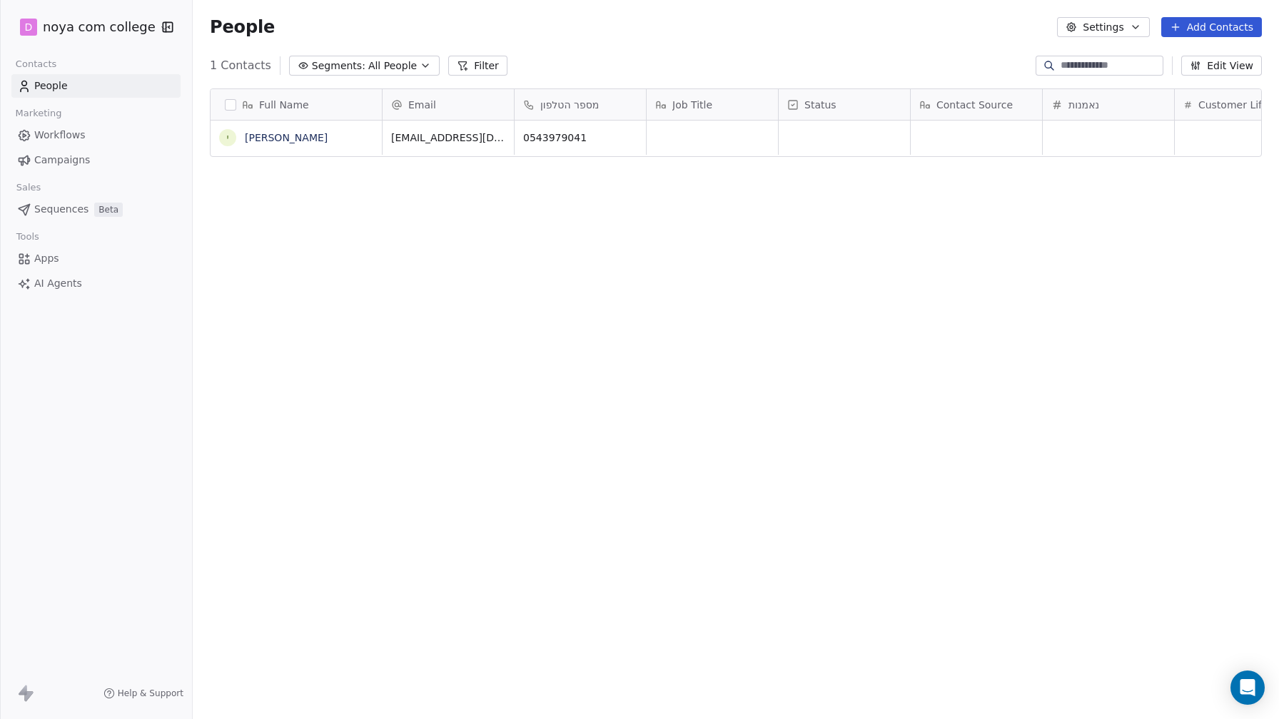
click at [747, 96] on div "Job Title" at bounding box center [712, 104] width 131 height 31
click at [749, 151] on div "Hide" at bounding box center [722, 157] width 151 height 23
click at [662, 104] on icon at bounding box center [660, 104] width 11 height 11
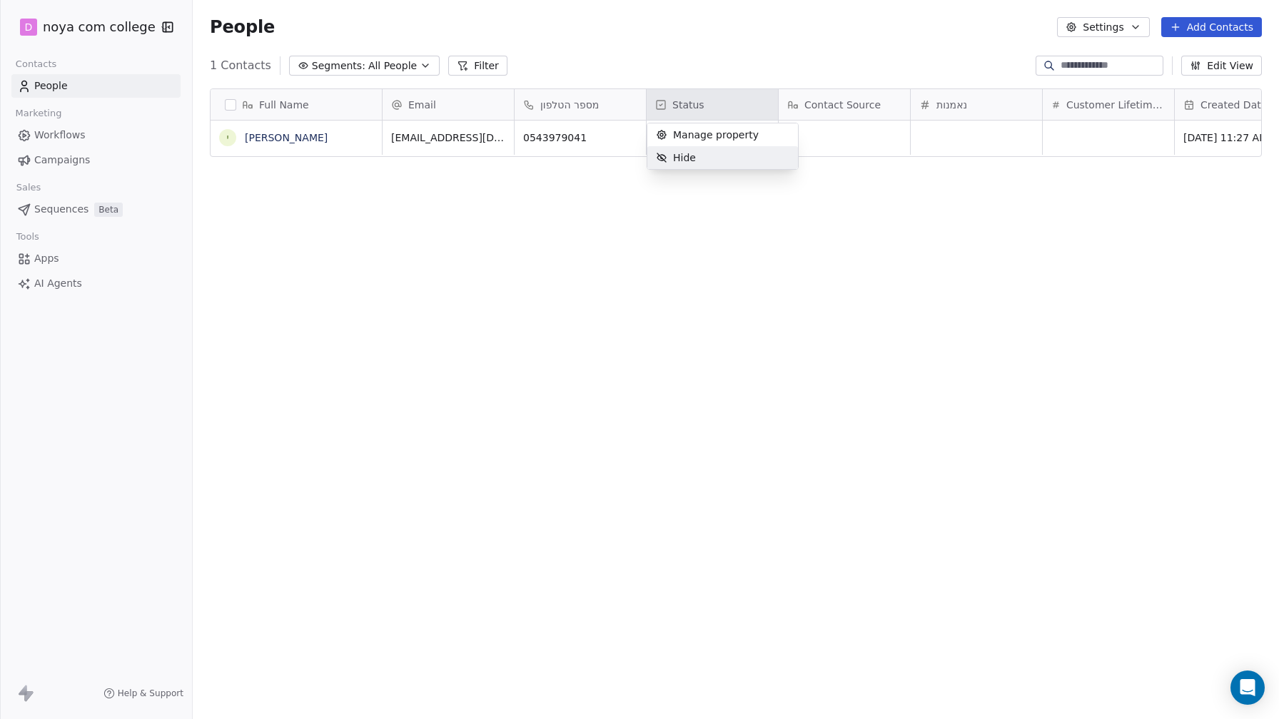
click at [719, 254] on html "D noya com college Contacts People Marketing Workflows Campaigns Sales Sequence…" at bounding box center [639, 359] width 1279 height 719
click at [695, 136] on div "grid" at bounding box center [712, 138] width 131 height 34
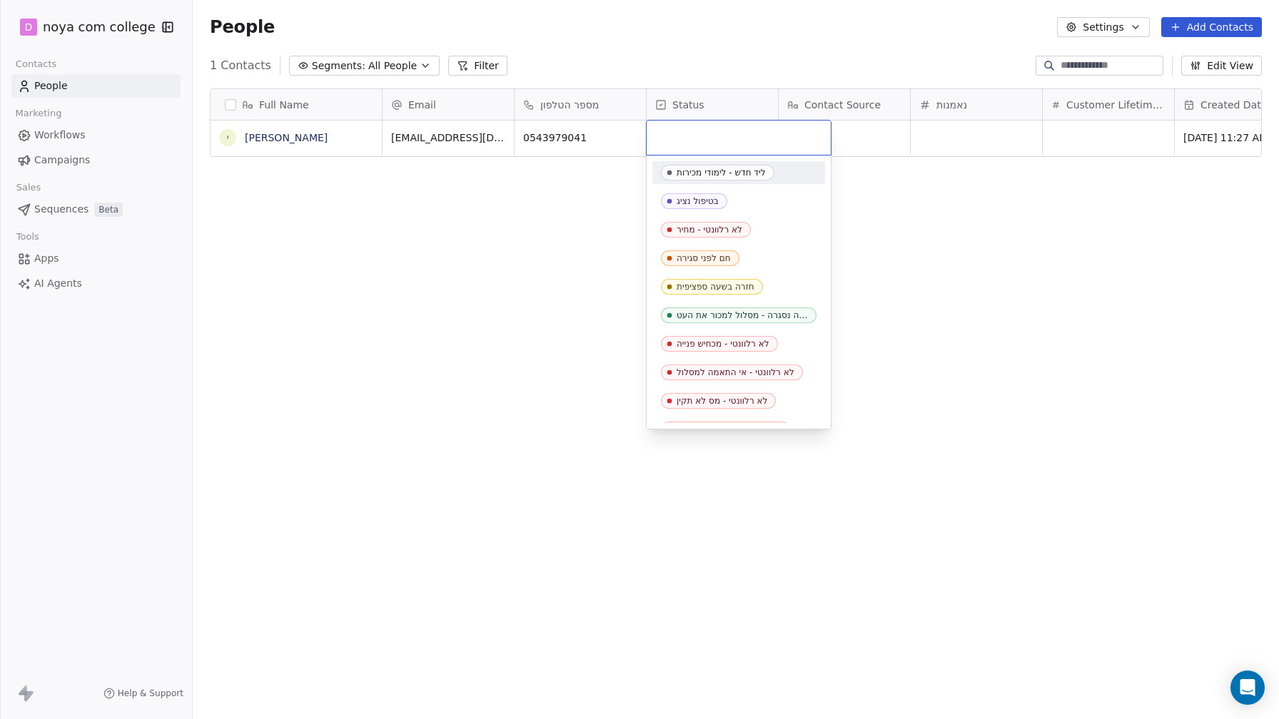
click at [723, 176] on div "ליד חדש - לימודי מכירות" at bounding box center [721, 173] width 89 height 10
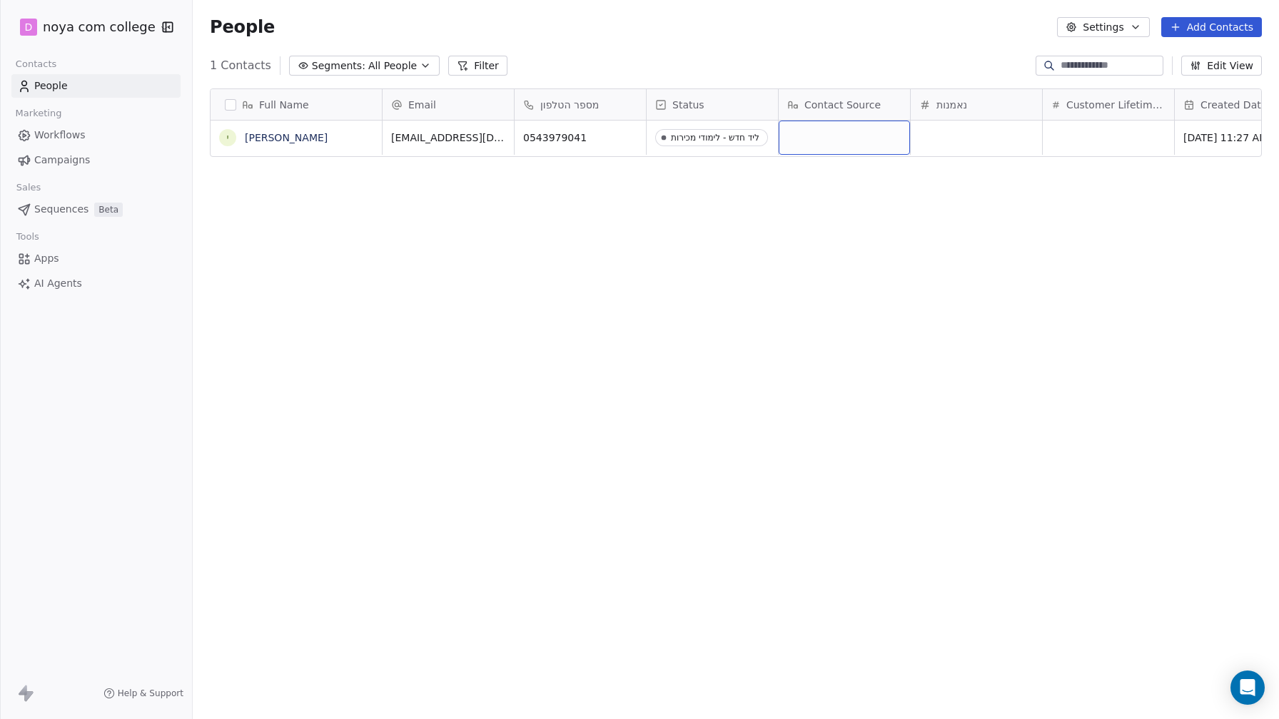
click at [846, 100] on span "Contact Source" at bounding box center [842, 105] width 76 height 14
click at [869, 188] on html "D noya com college Contacts People Marketing Workflows Campaigns Sales Sequence…" at bounding box center [639, 359] width 1279 height 719
click at [856, 108] on span "Contact Source" at bounding box center [842, 105] width 76 height 14
click at [819, 137] on span "Hide" at bounding box center [816, 135] width 23 height 14
click at [828, 94] on div "נאמנות" at bounding box center [844, 104] width 131 height 31
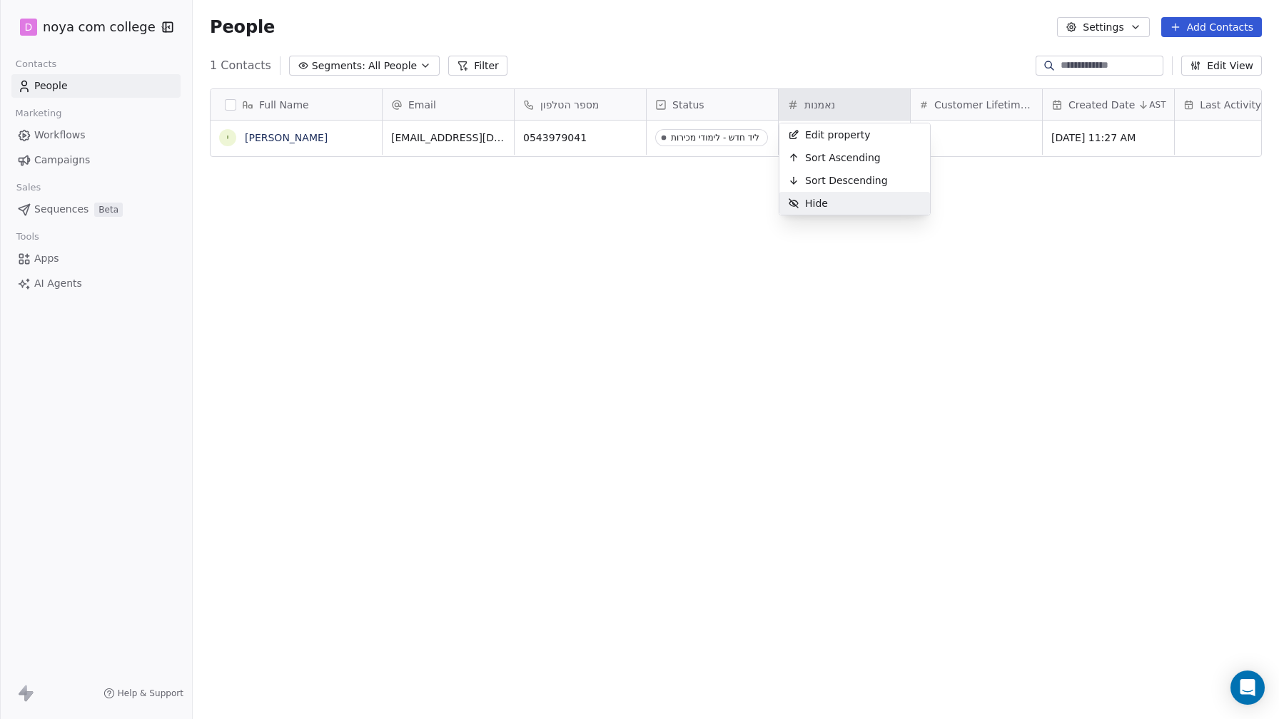
click at [851, 202] on div "Hide" at bounding box center [854, 203] width 151 height 23
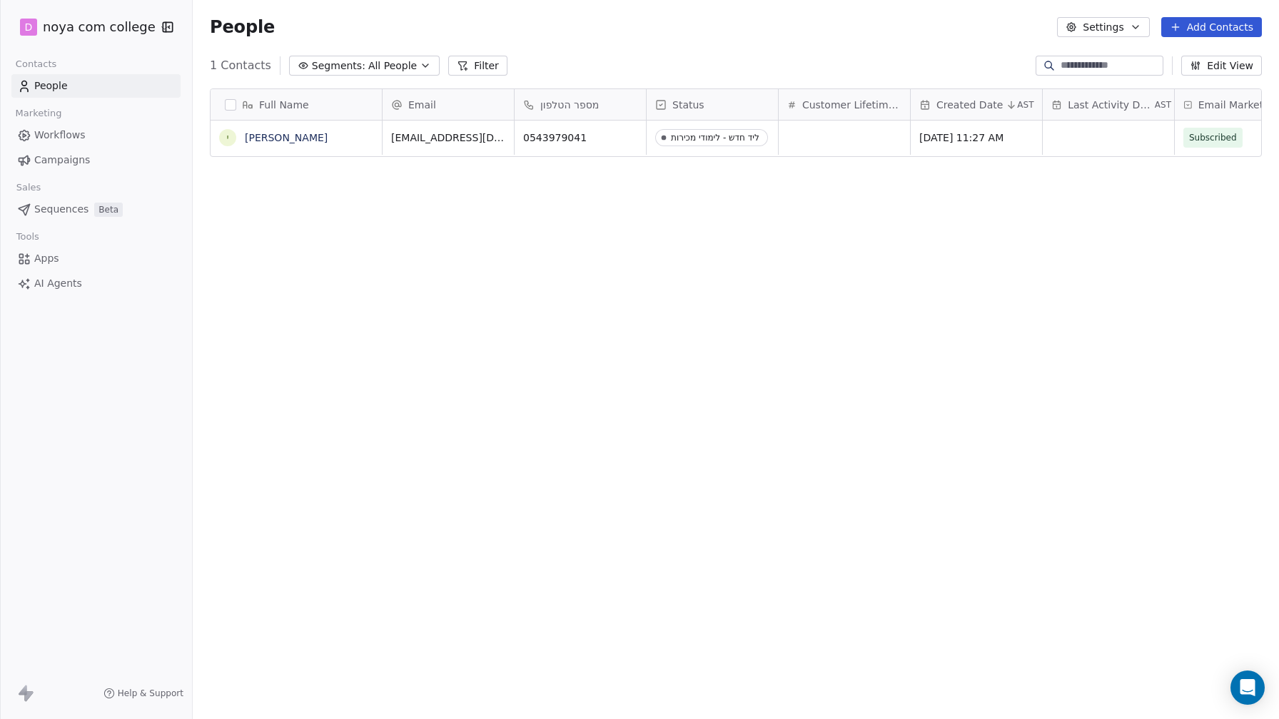
click at [864, 107] on span "Customer Lifetime Value" at bounding box center [851, 105] width 99 height 14
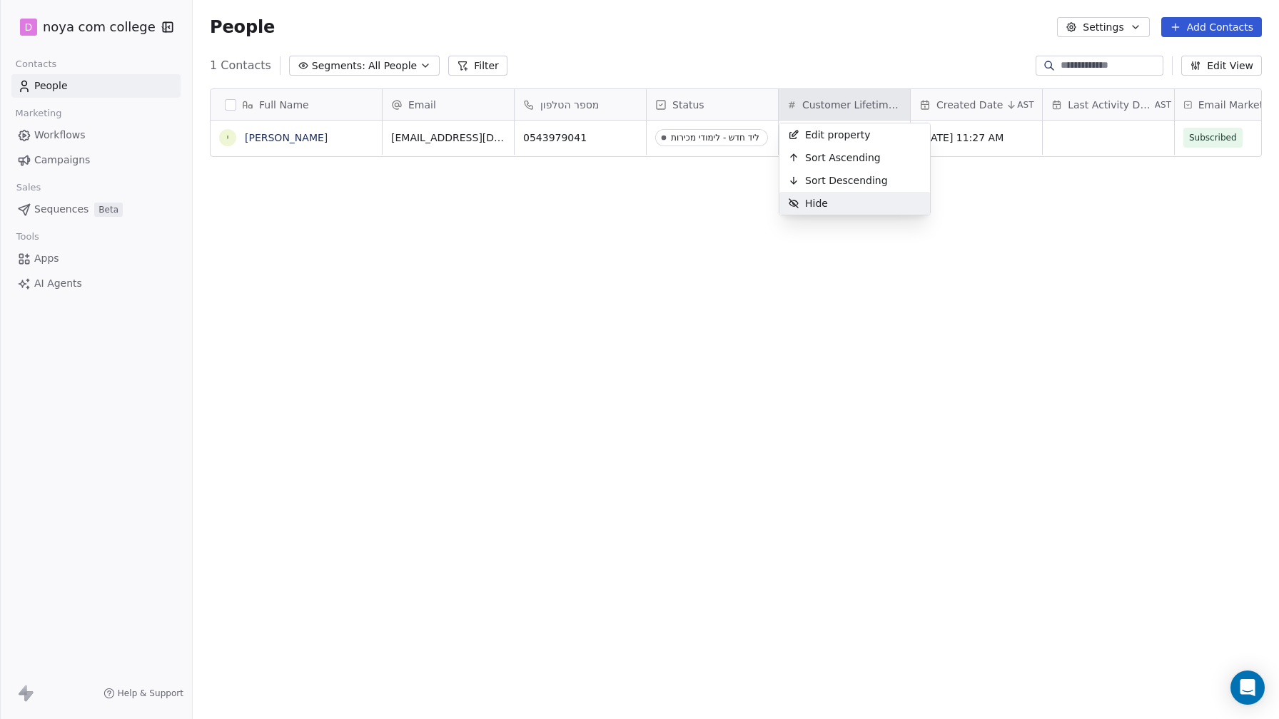
click at [871, 199] on div "Hide" at bounding box center [854, 203] width 151 height 23
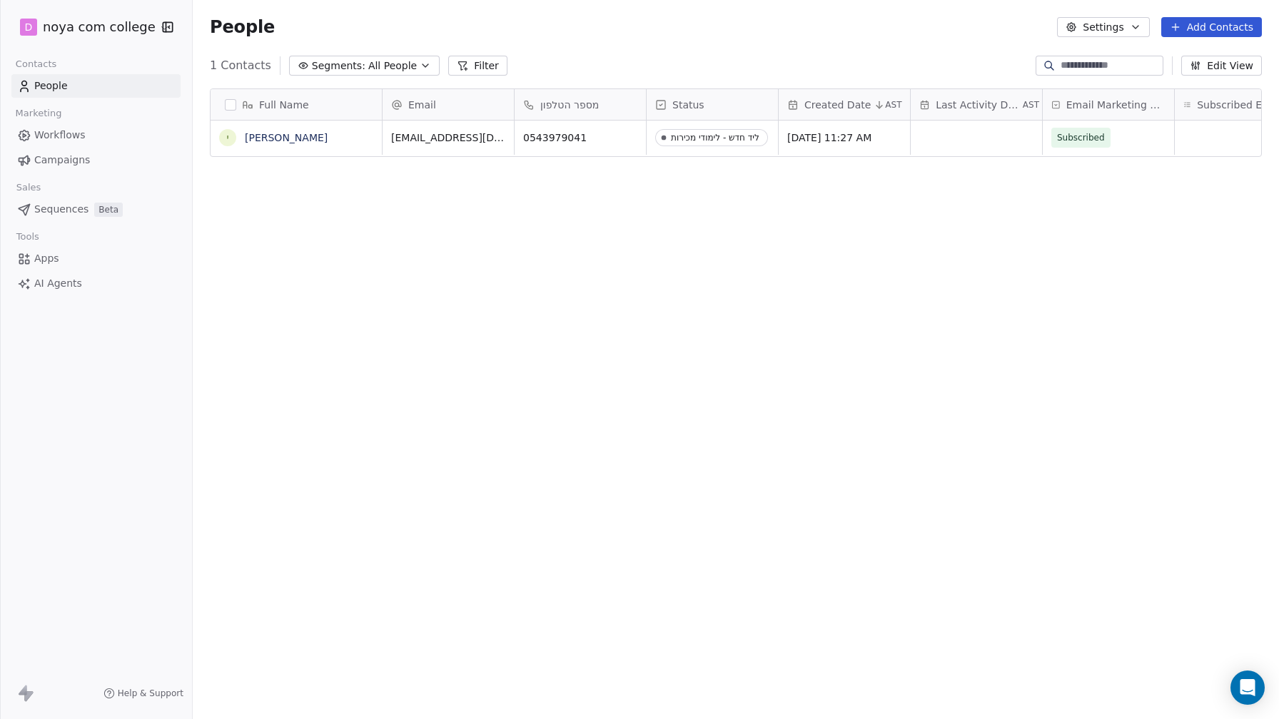
click at [1143, 106] on span "Email Marketing Consent" at bounding box center [1115, 105] width 99 height 14
click at [1132, 131] on div "Hide" at bounding box center [1118, 134] width 151 height 23
click at [1125, 112] on div "Subscribed Email Categories" at bounding box center [1108, 104] width 131 height 31
click at [1143, 151] on div "Hide" at bounding box center [1118, 157] width 151 height 23
